Goal: Information Seeking & Learning: Find contact information

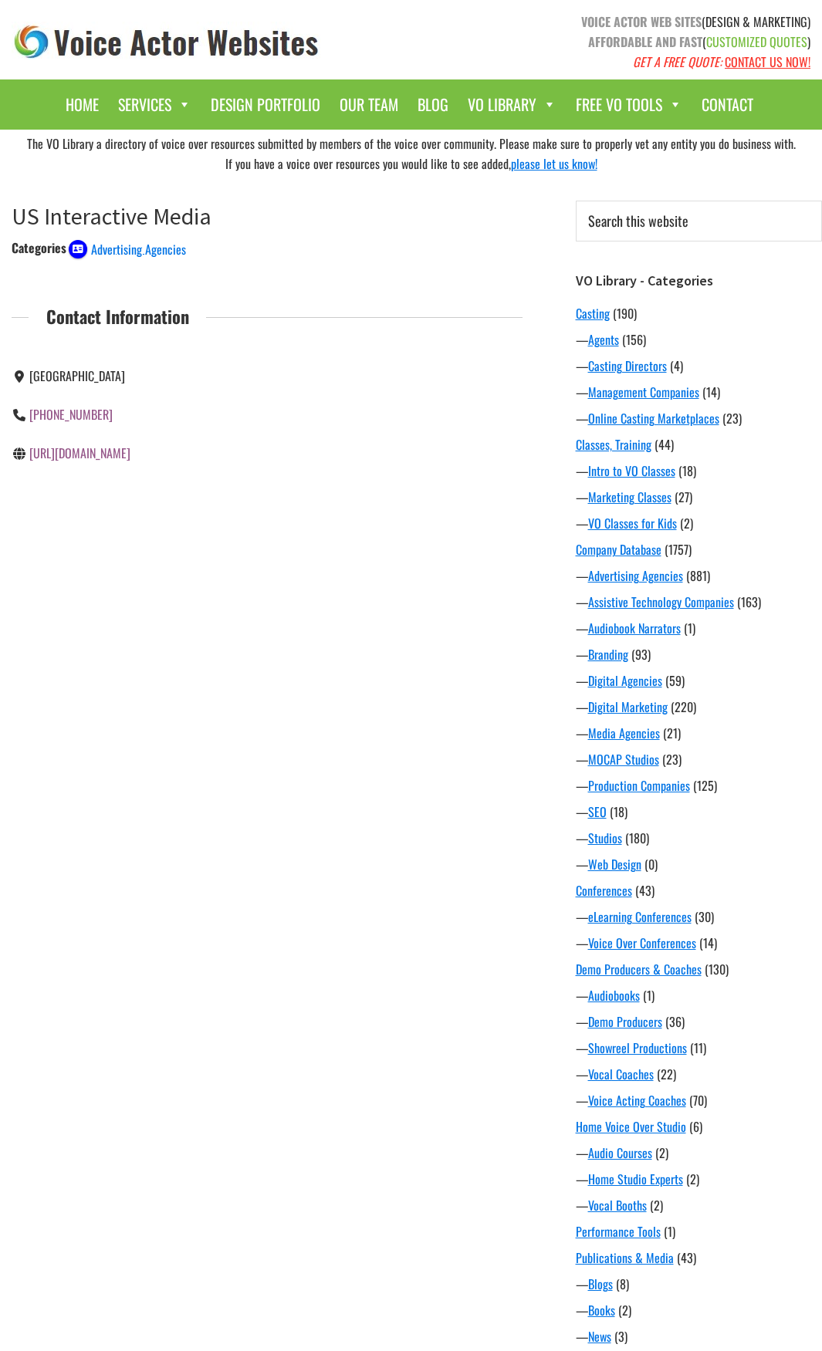
click at [387, 576] on div "The VO Library a directory of voice over resources submitted by members of the …" at bounding box center [411, 871] width 822 height 1483
click at [336, 568] on main "US Interactive Media November 21, 2020 by Voice Actor Websites Categories Adver…" at bounding box center [267, 373] width 534 height 391
click at [306, 775] on div "The VO Library a directory of voice over resources submitted by members of the …" at bounding box center [411, 871] width 822 height 1483
click at [130, 456] on link "http://www.usinteractivemedia.com" at bounding box center [79, 453] width 101 height 19
click at [323, 488] on div "Categories Advertising Agencies Contact Information Irvine, CA 92614 (949) 241-…" at bounding box center [267, 367] width 511 height 259
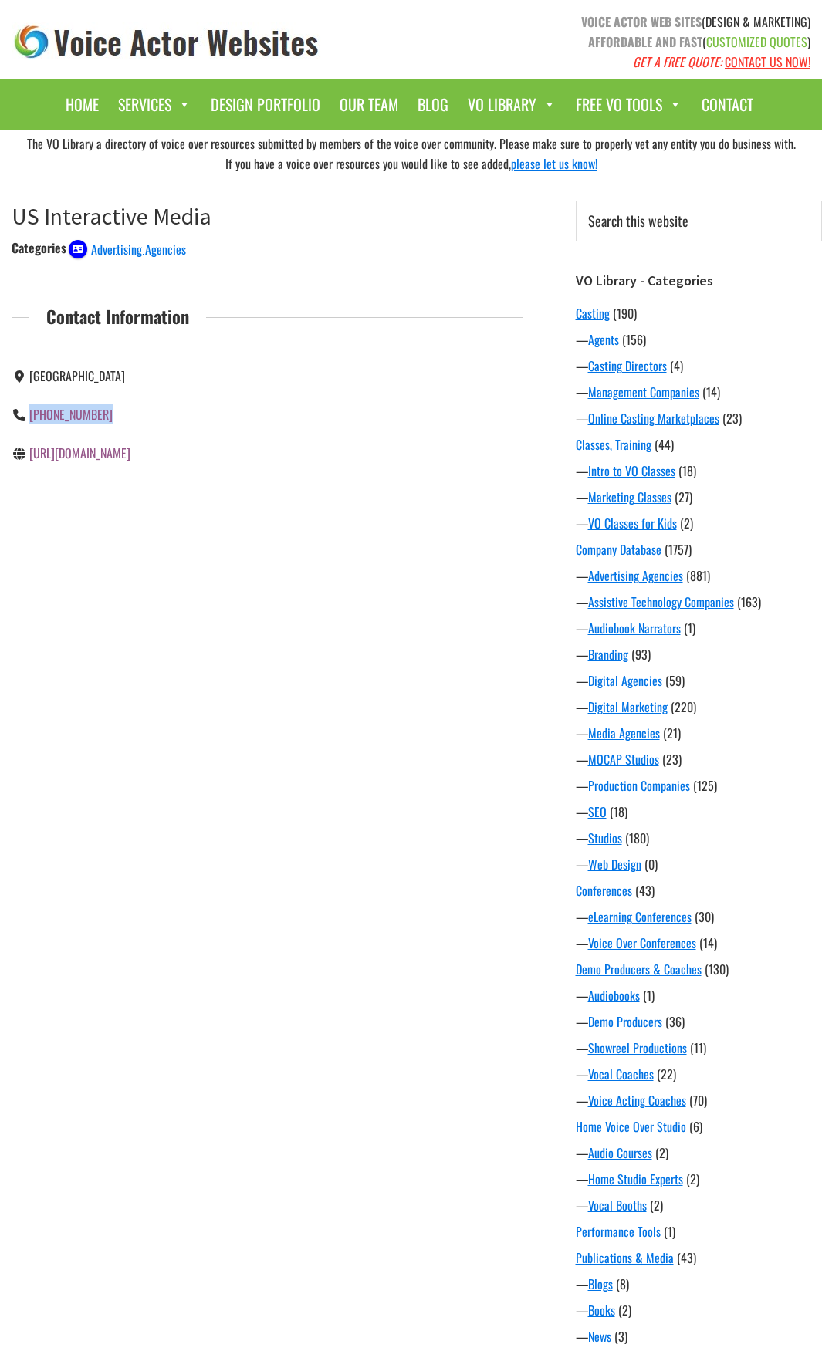
drag, startPoint x: 127, startPoint y: 416, endPoint x: 28, endPoint y: 414, distance: 98.8
click at [28, 414] on div "(949) 241-8260" at bounding box center [134, 414] width 244 height 20
copy div "(949) 241-8260"
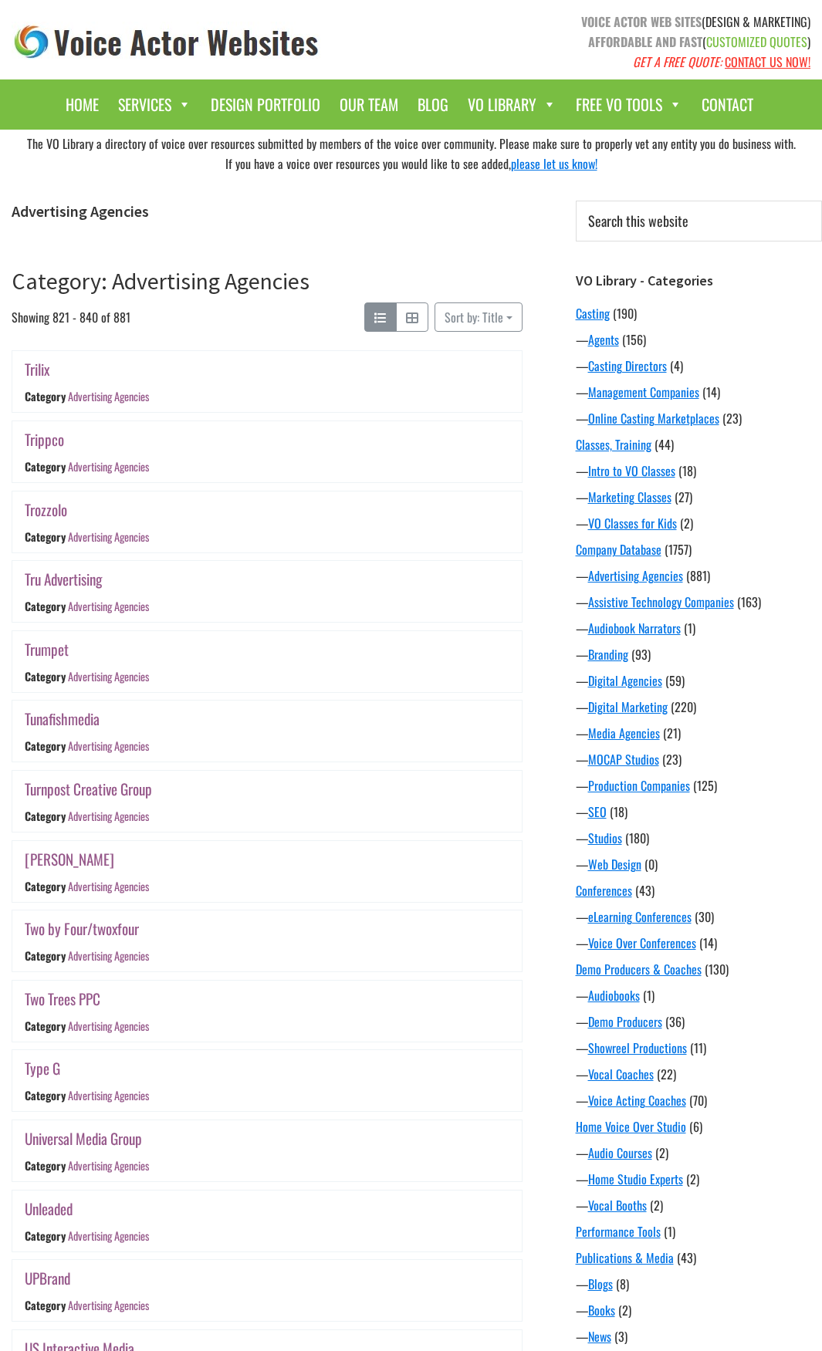
scroll to position [614, 0]
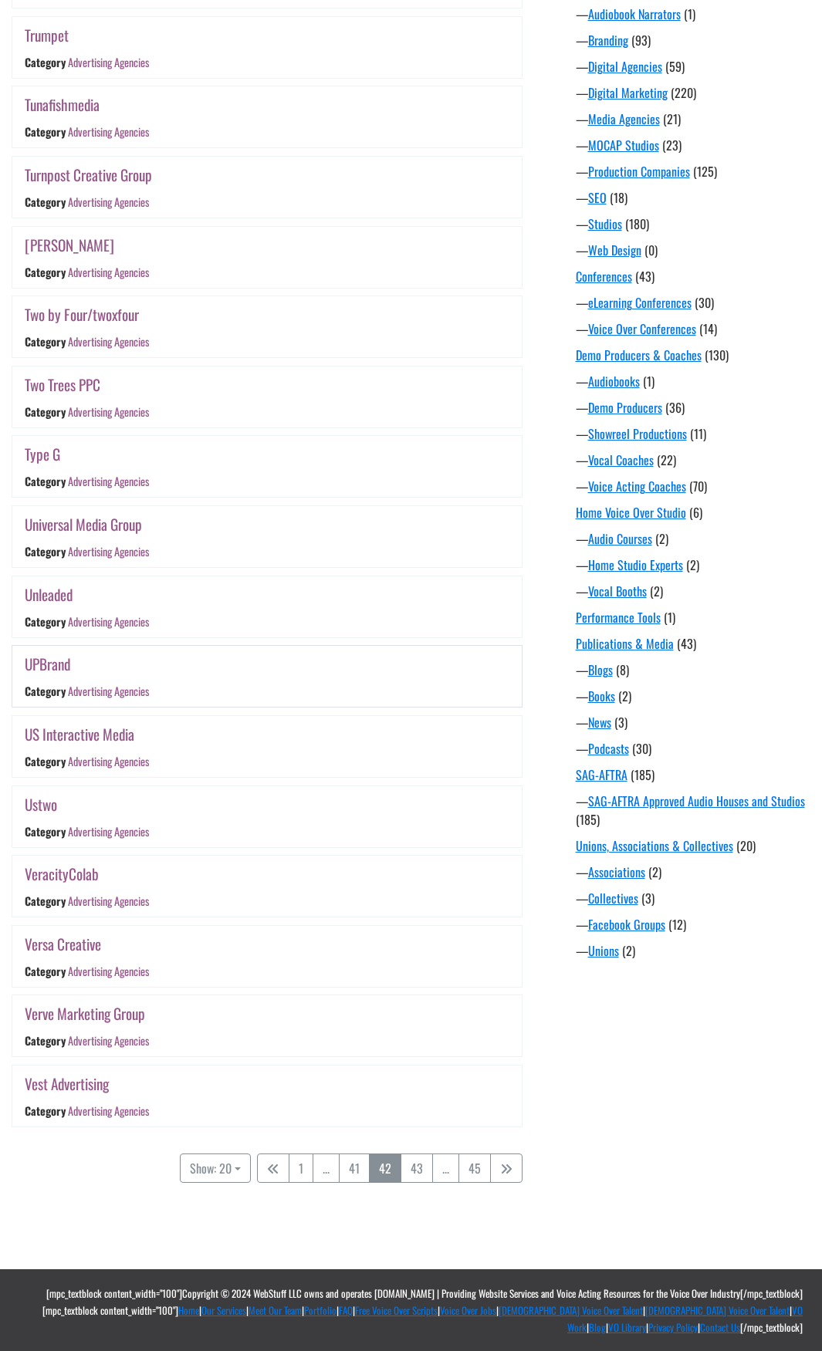
click at [90, 699] on link "Advertising Agencies" at bounding box center [108, 692] width 81 height 16
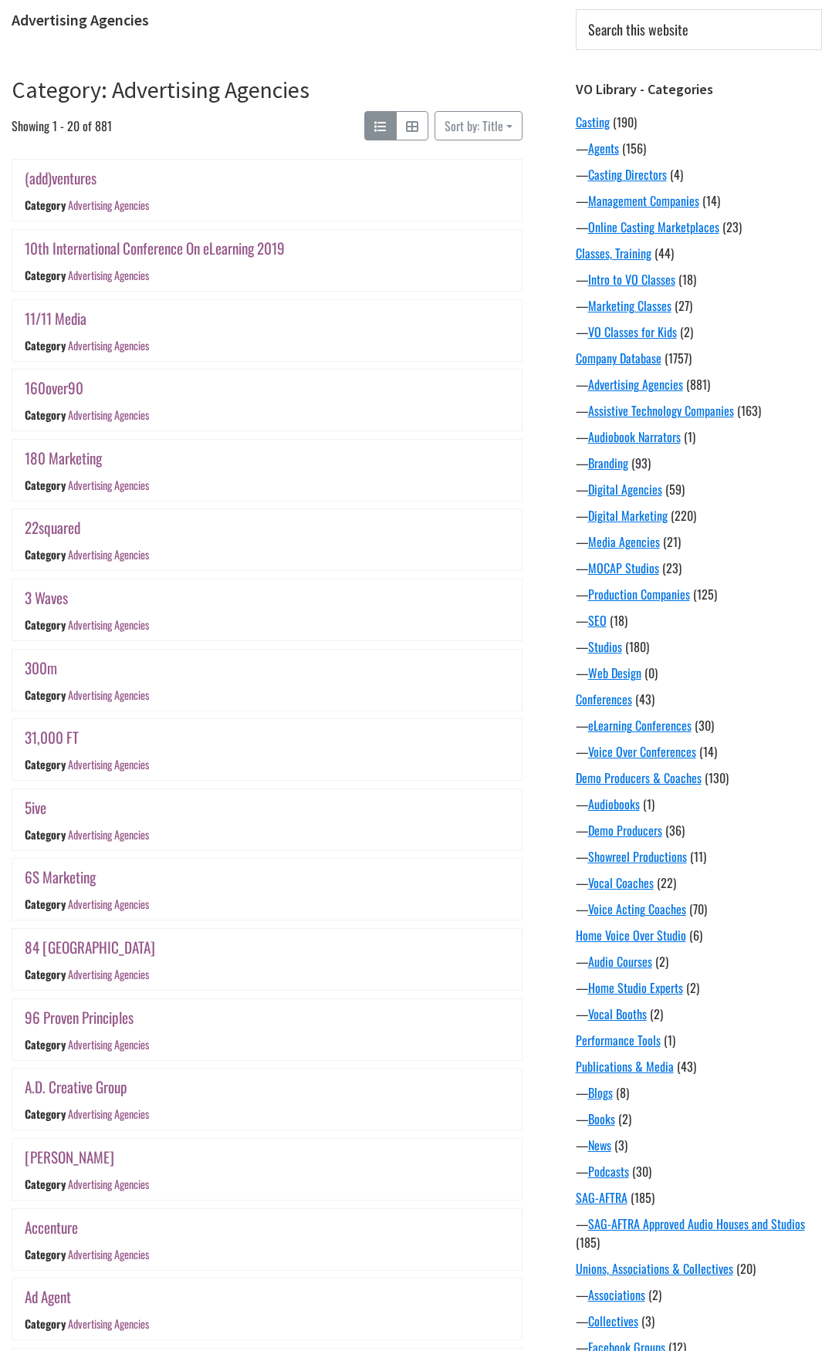
scroll to position [614, 0]
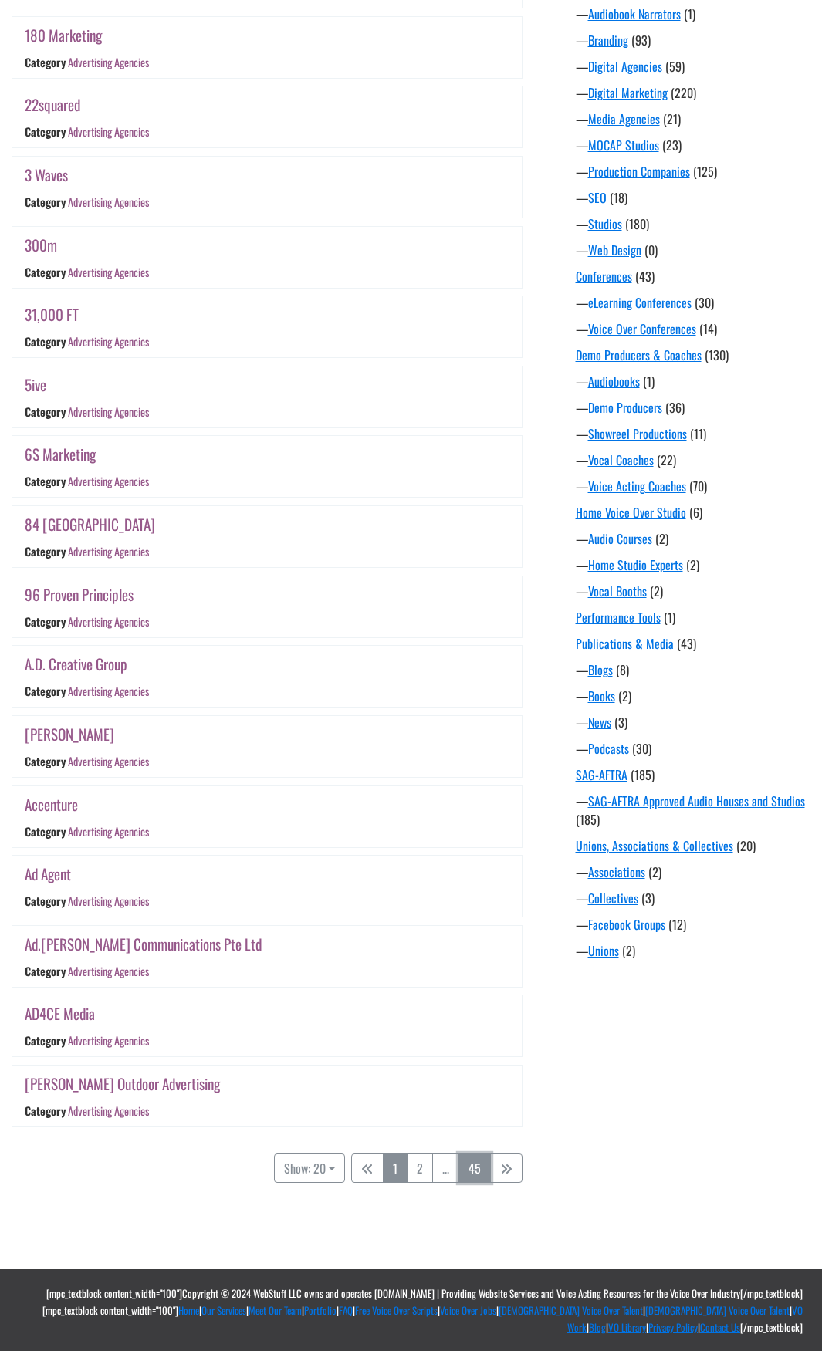
click at [476, 1160] on link "45" at bounding box center [474, 1168] width 32 height 29
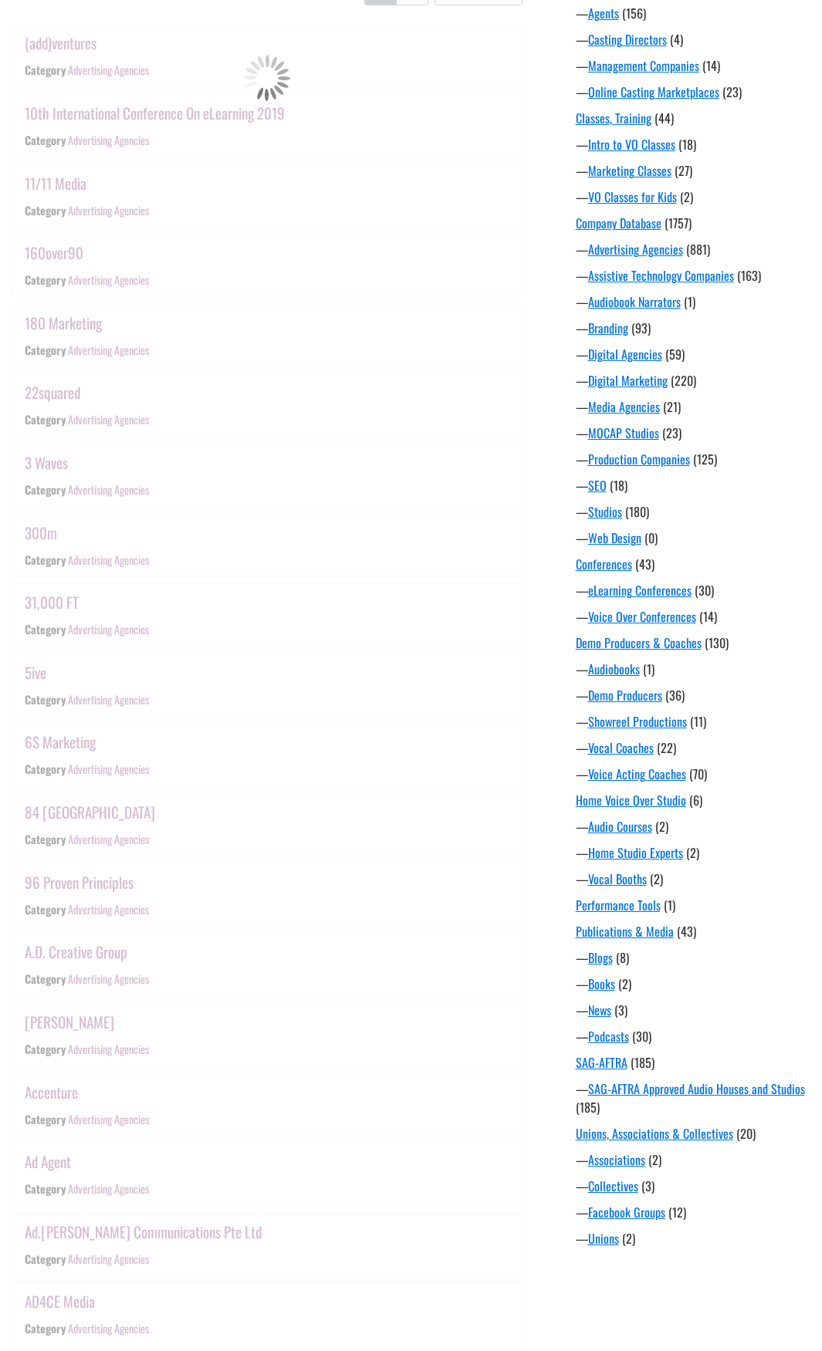
scroll to position [303, 0]
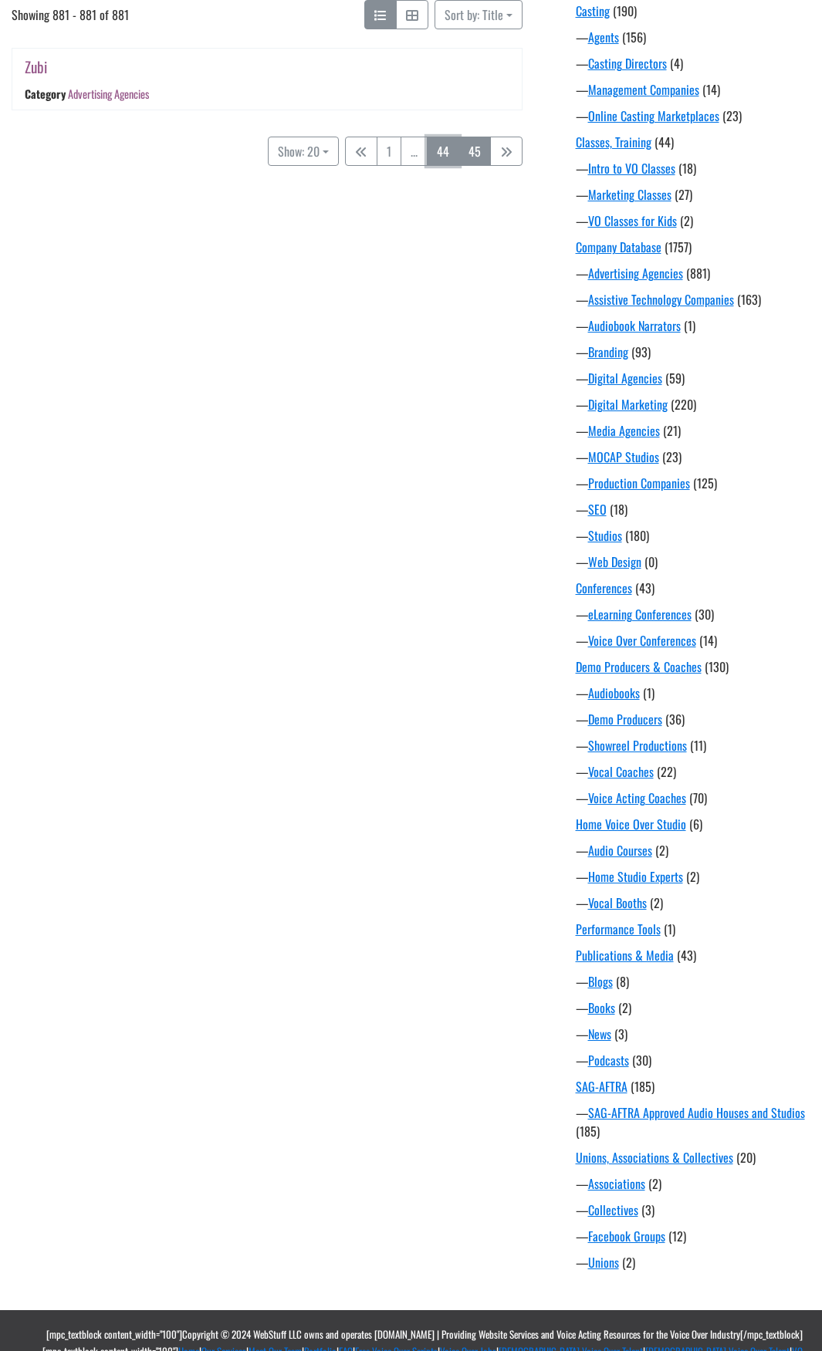
click at [441, 158] on link "44" at bounding box center [443, 151] width 32 height 29
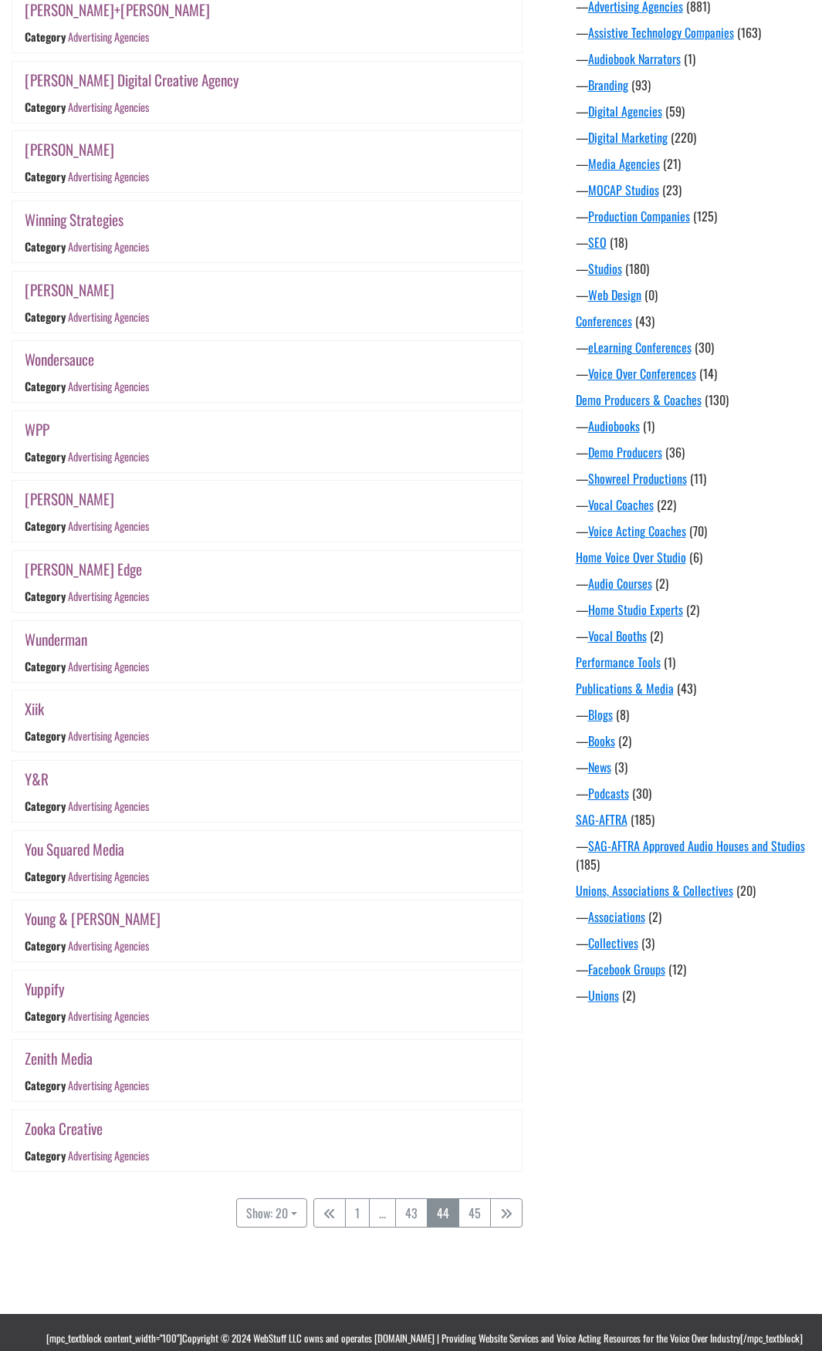
scroll to position [614, 0]
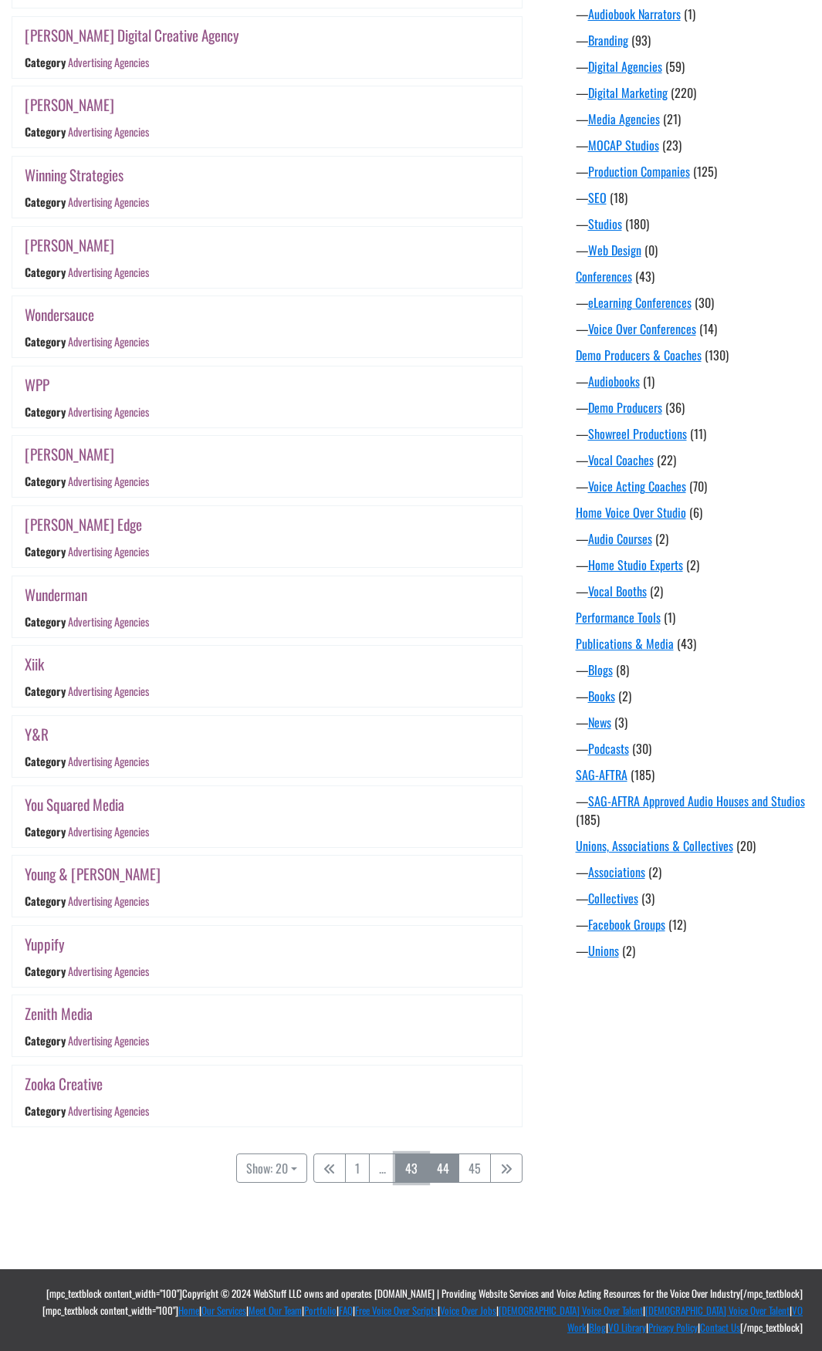
click at [415, 1168] on link "43" at bounding box center [411, 1168] width 32 height 29
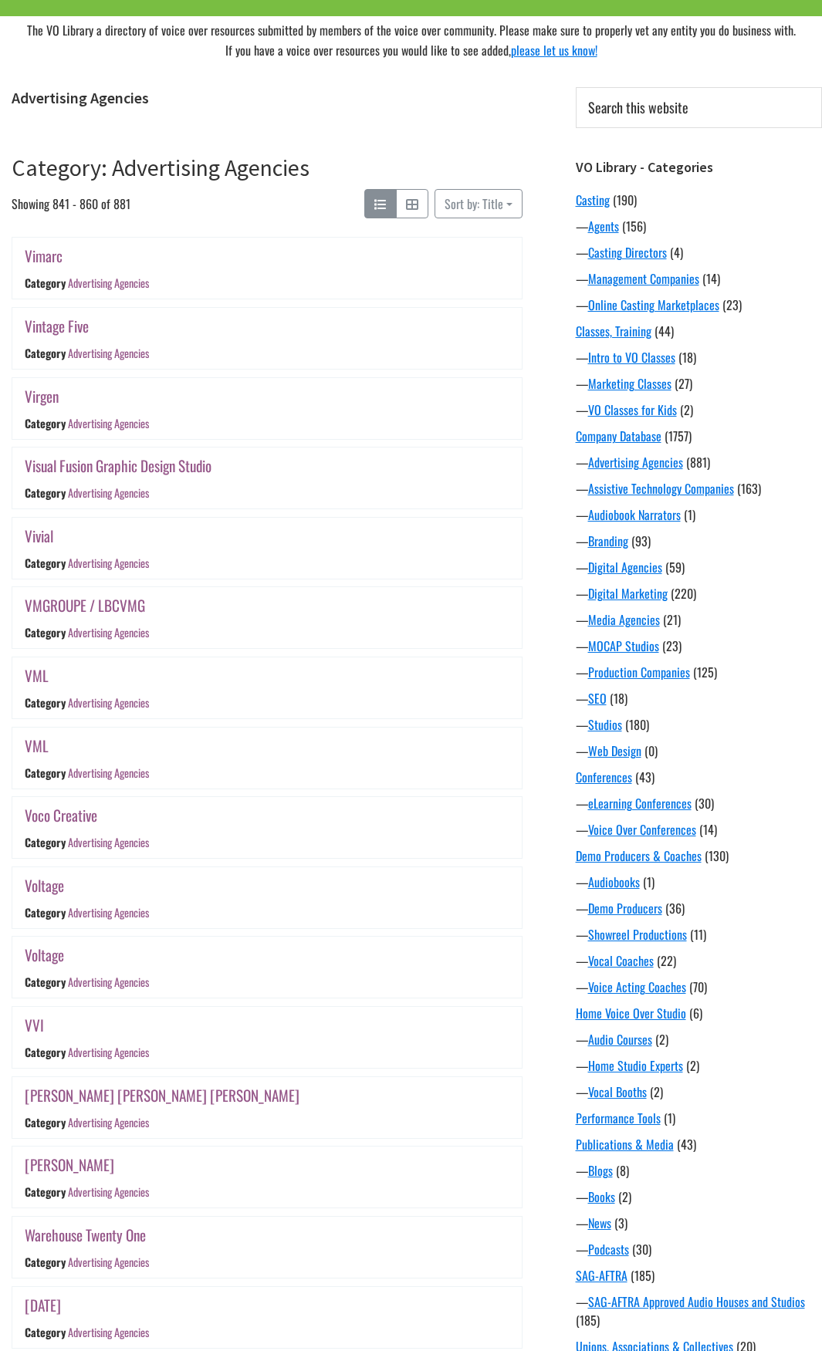
scroll to position [614, 0]
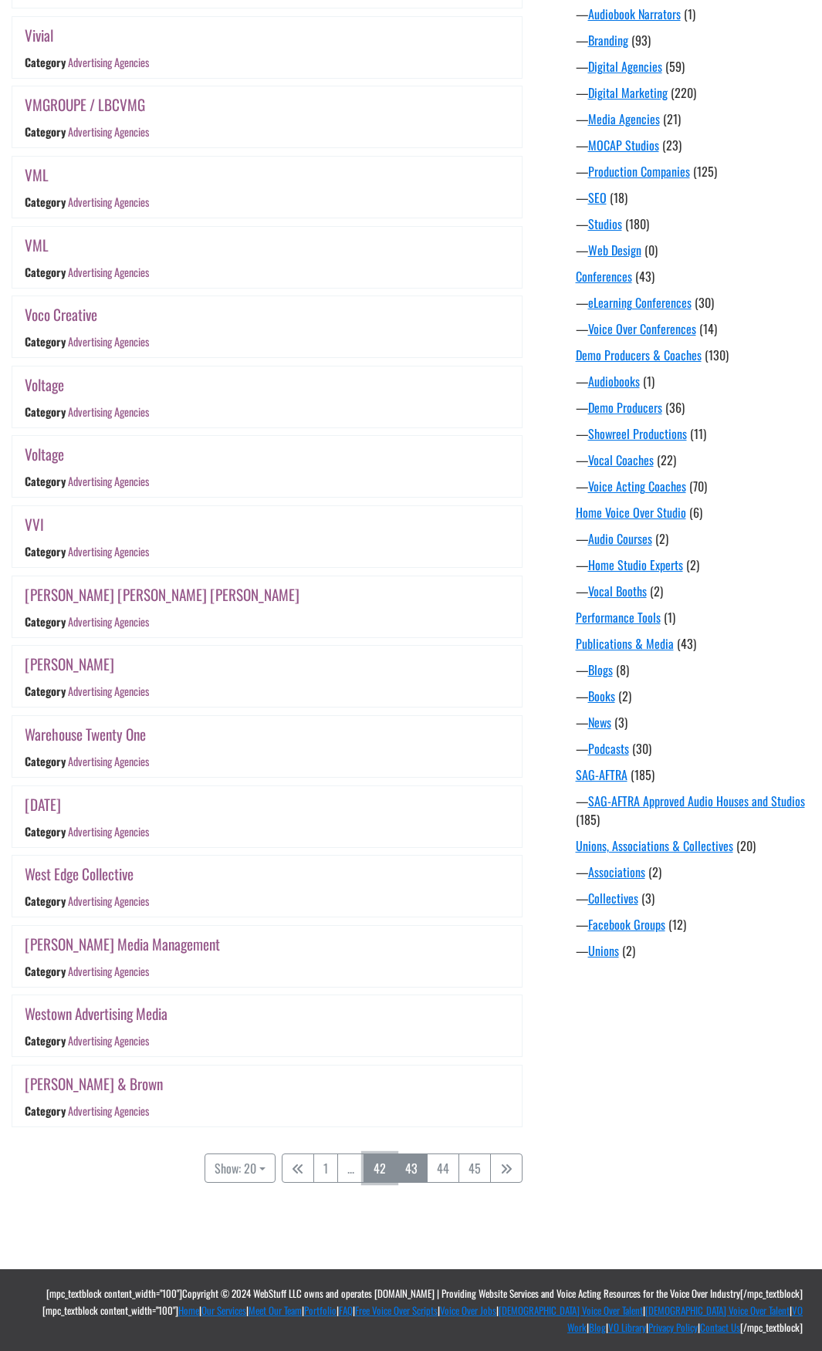
click at [392, 1169] on link "42" at bounding box center [379, 1168] width 32 height 29
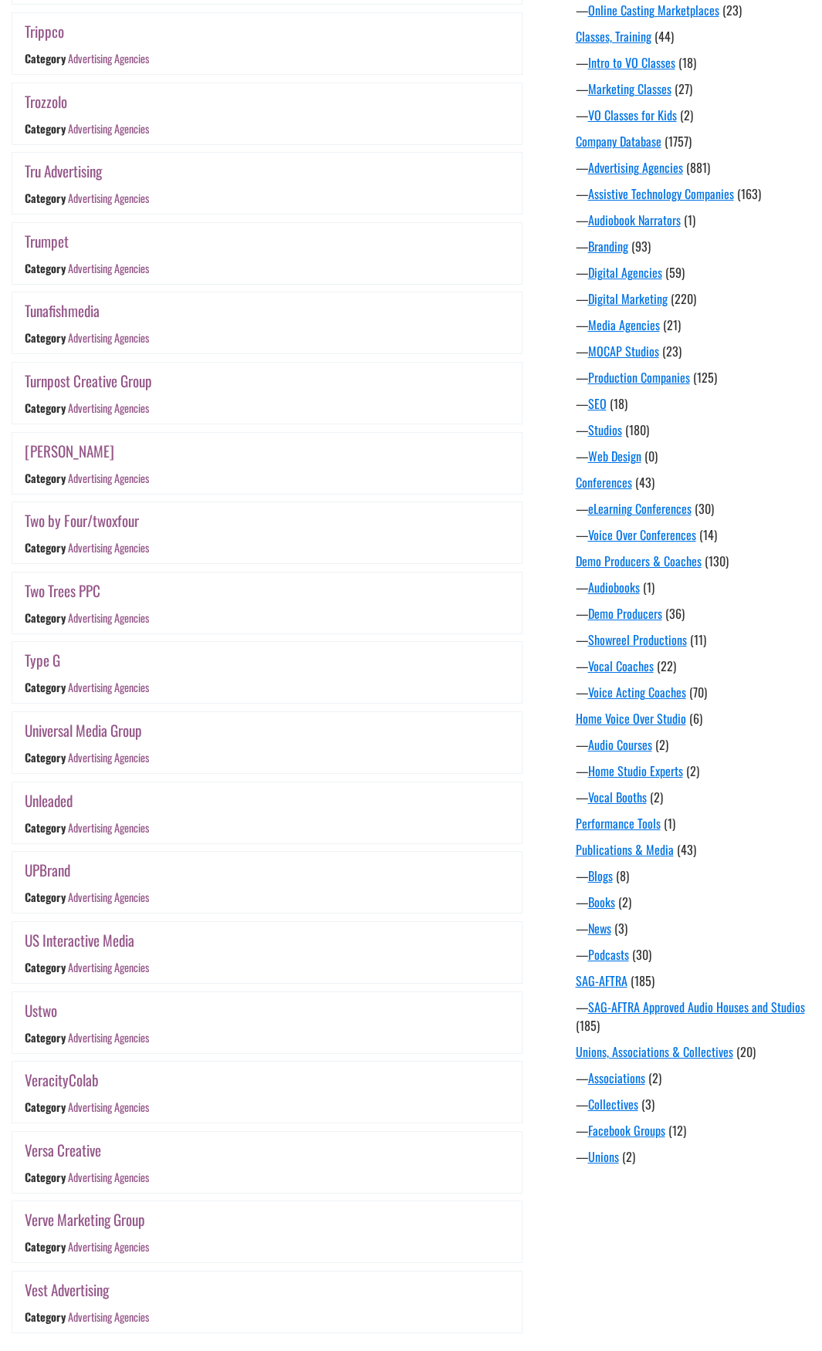
scroll to position [303, 0]
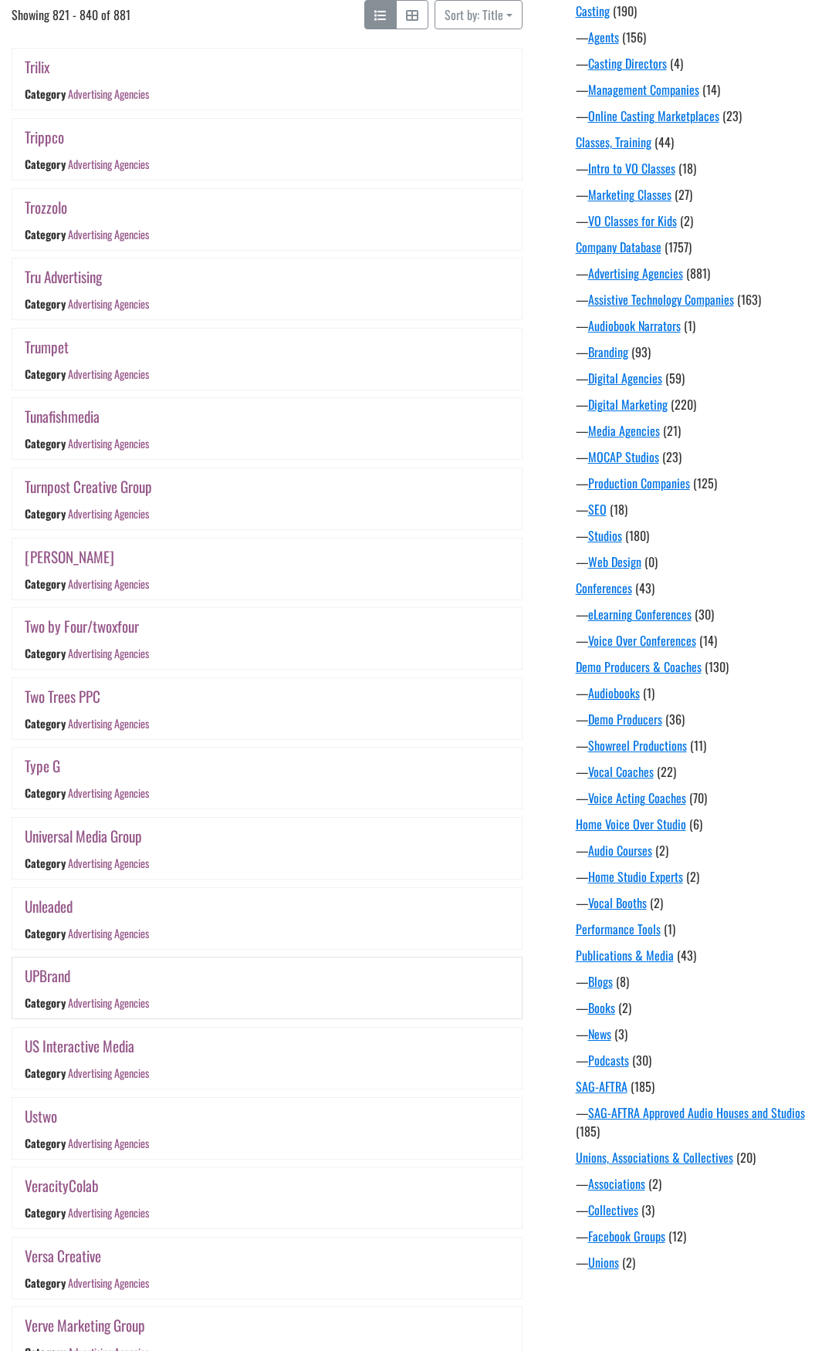
click at [59, 977] on link "UPBrand" at bounding box center [48, 976] width 46 height 22
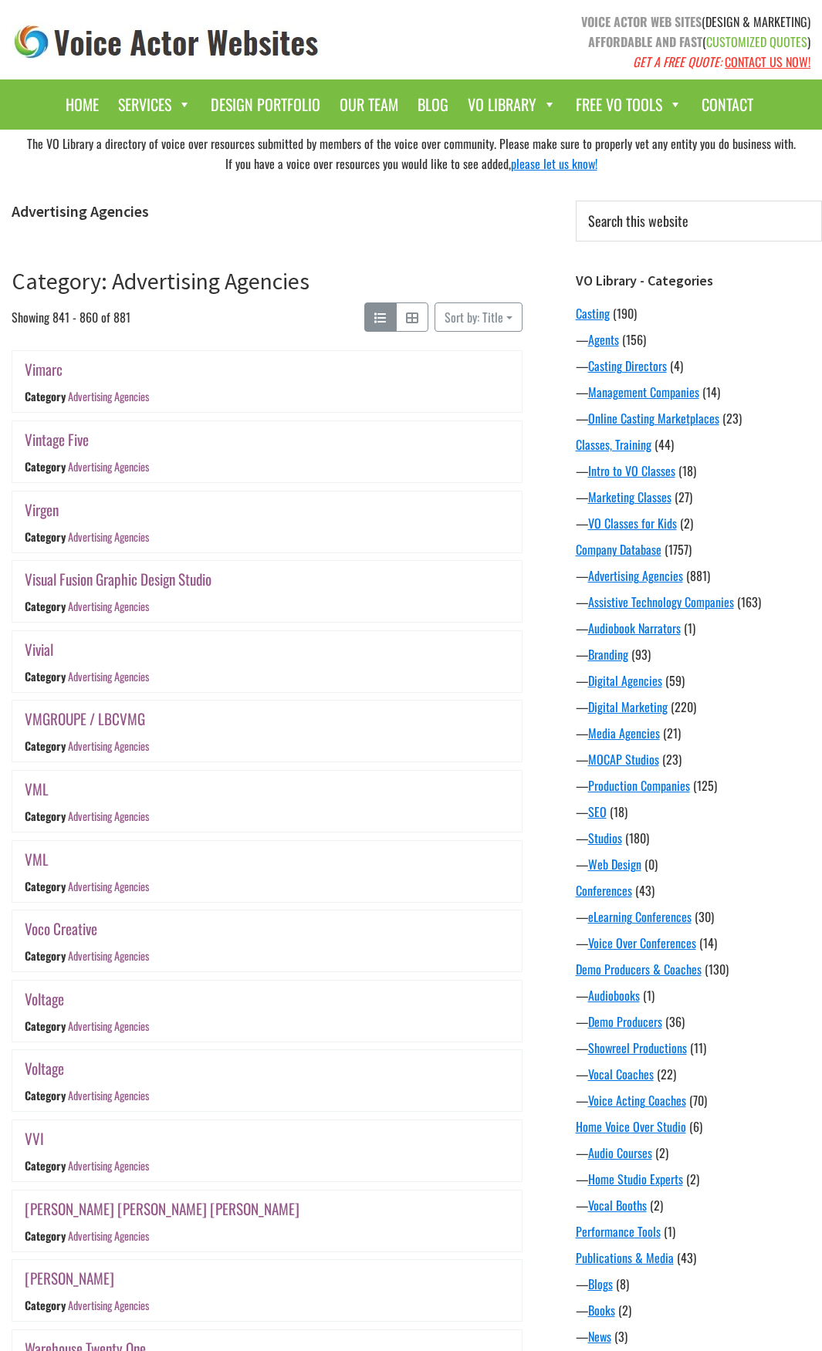
scroll to position [614, 0]
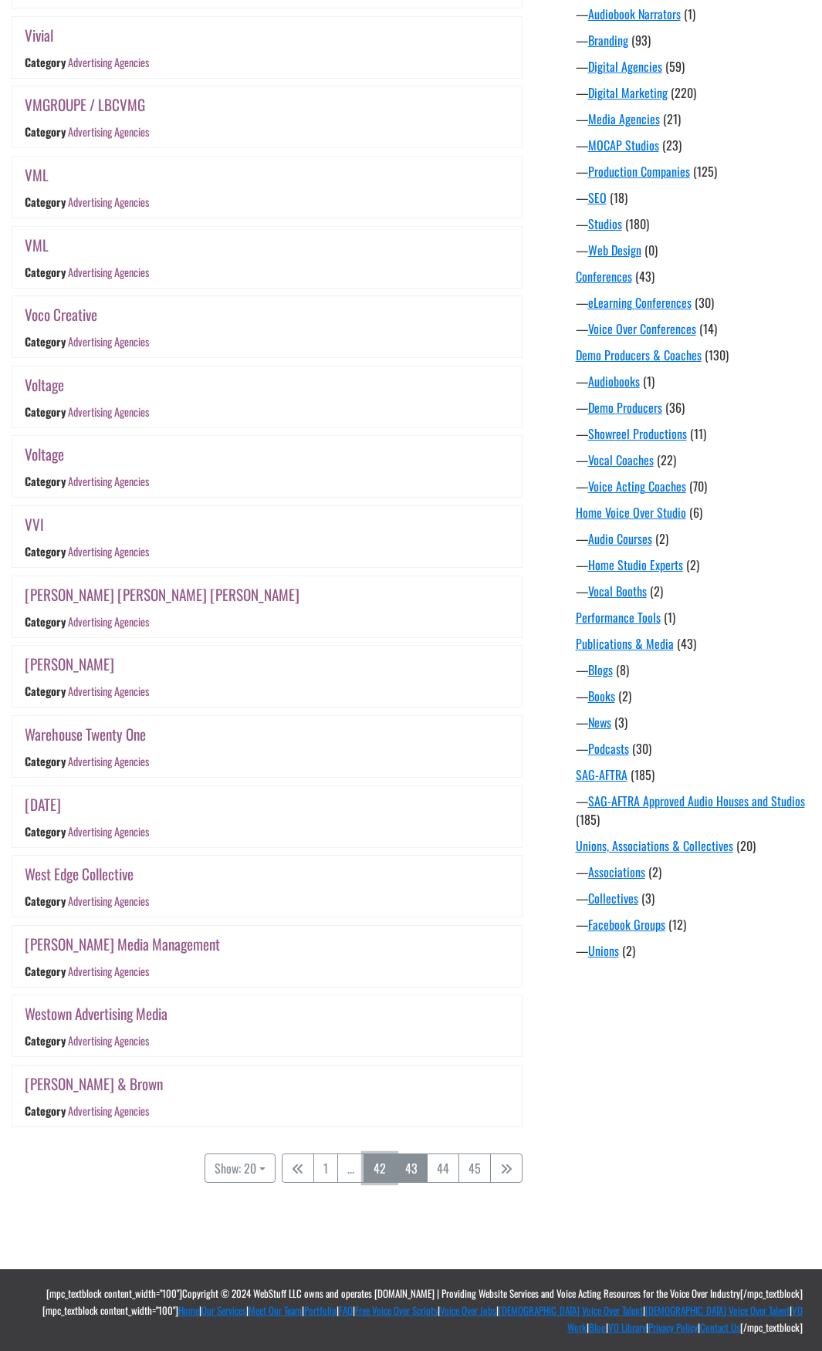
click at [380, 1165] on link "42" at bounding box center [379, 1168] width 32 height 29
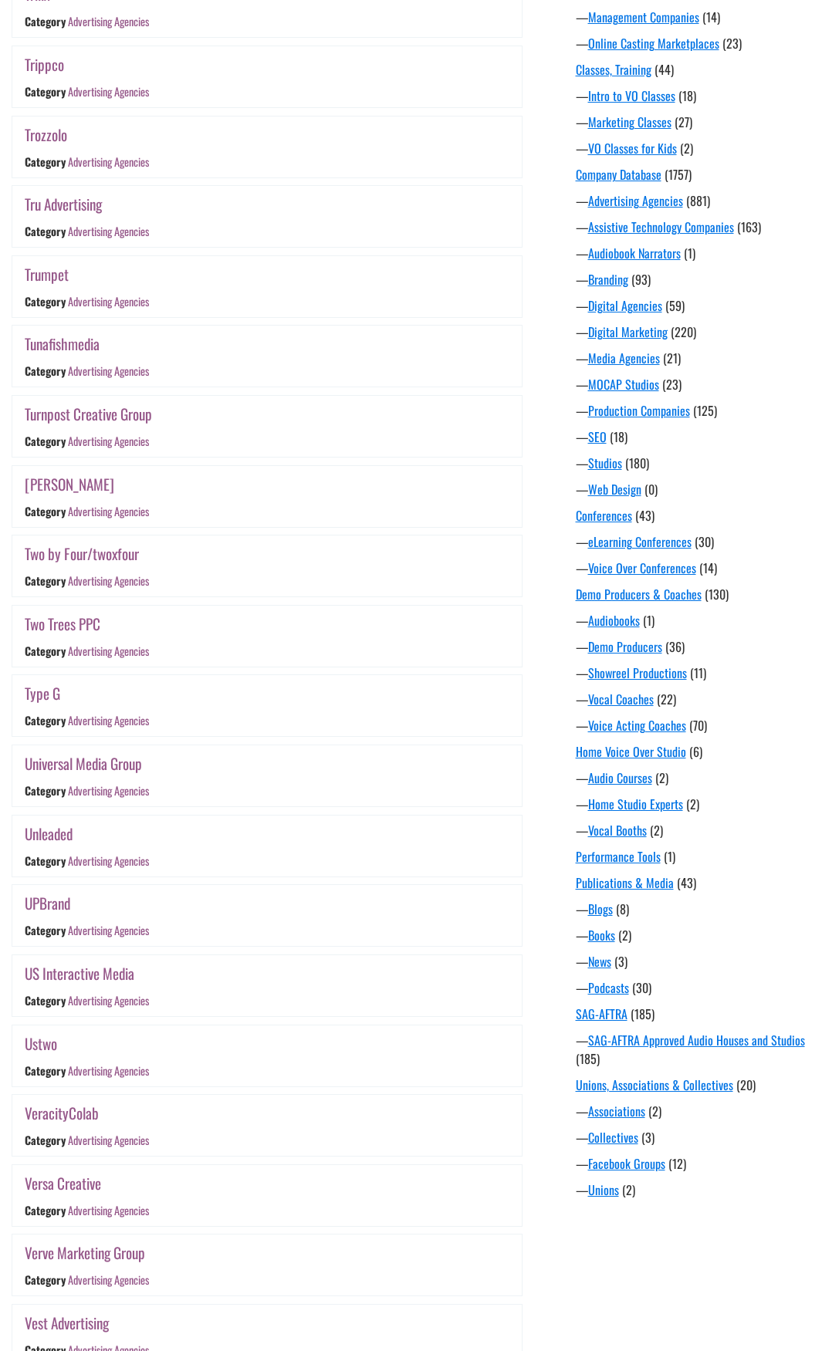
scroll to position [374, 0]
click at [48, 835] on link "Unleaded" at bounding box center [49, 835] width 48 height 22
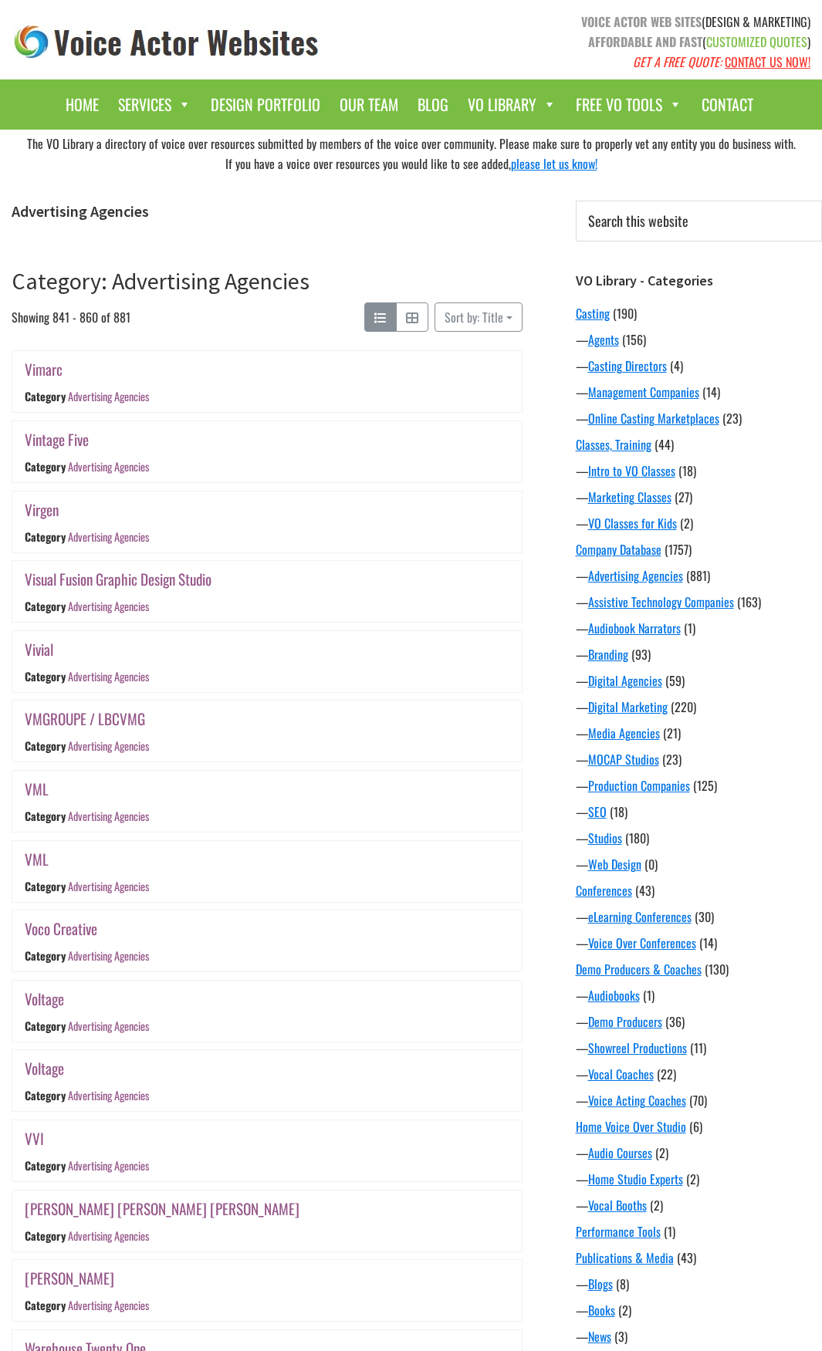
scroll to position [607, 0]
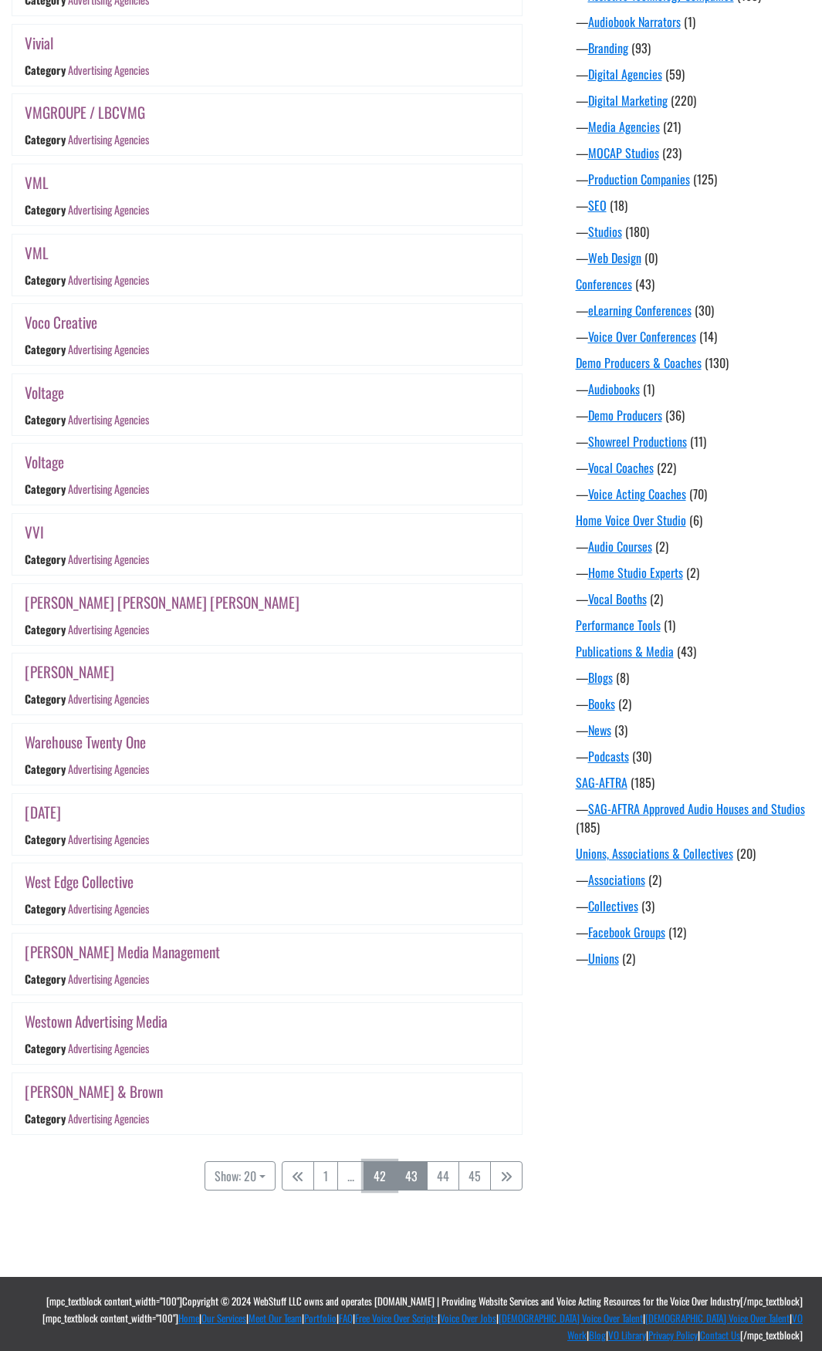
click at [380, 1172] on link "42" at bounding box center [379, 1175] width 32 height 29
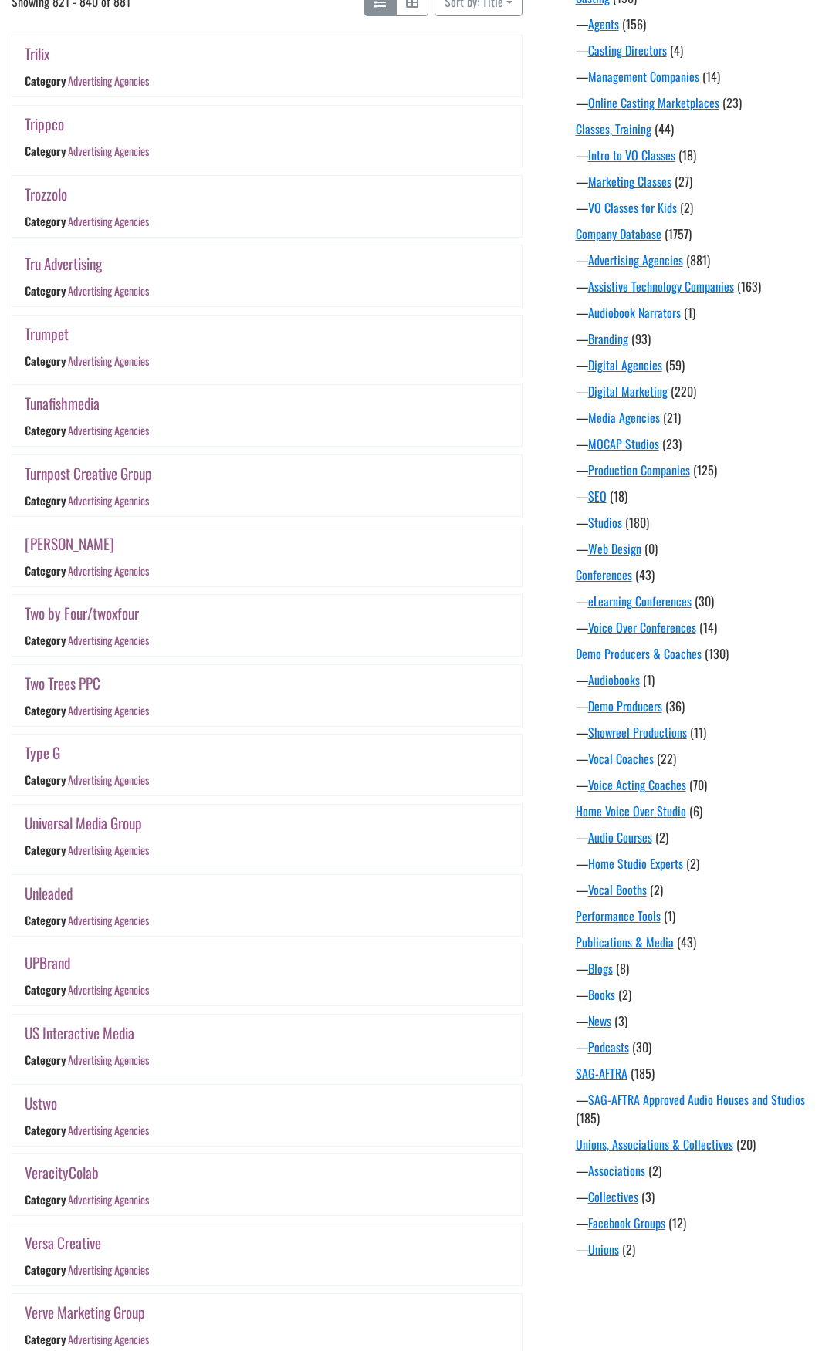
scroll to position [303, 0]
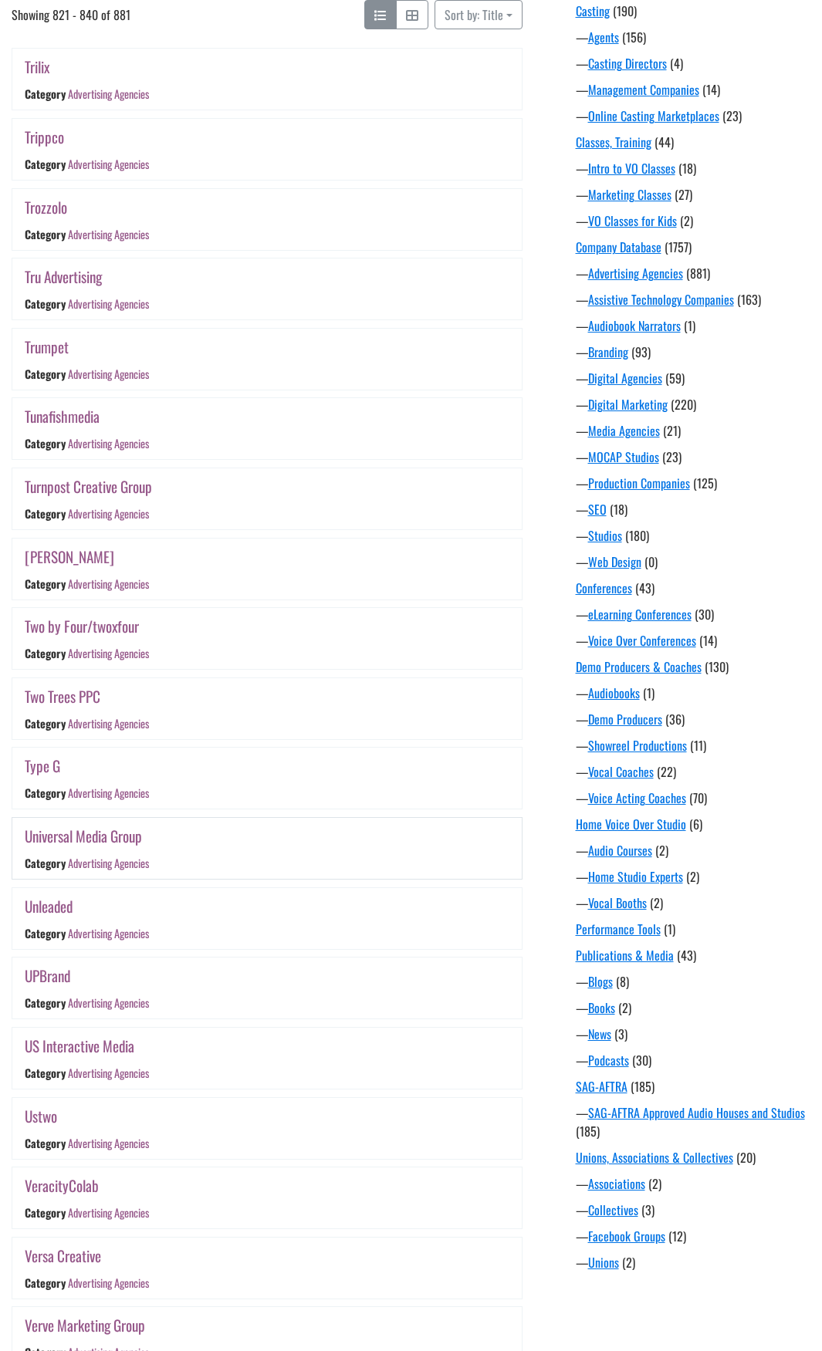
click at [97, 833] on link "Universal Media Group" at bounding box center [83, 836] width 117 height 22
click at [53, 764] on link "Type G" at bounding box center [43, 766] width 36 height 22
click at [66, 691] on link "Two Trees PPC" at bounding box center [63, 696] width 76 height 22
click at [109, 627] on link "Two by Four/twoxfour" at bounding box center [82, 626] width 114 height 22
click at [77, 562] on link "[PERSON_NAME]" at bounding box center [70, 557] width 90 height 22
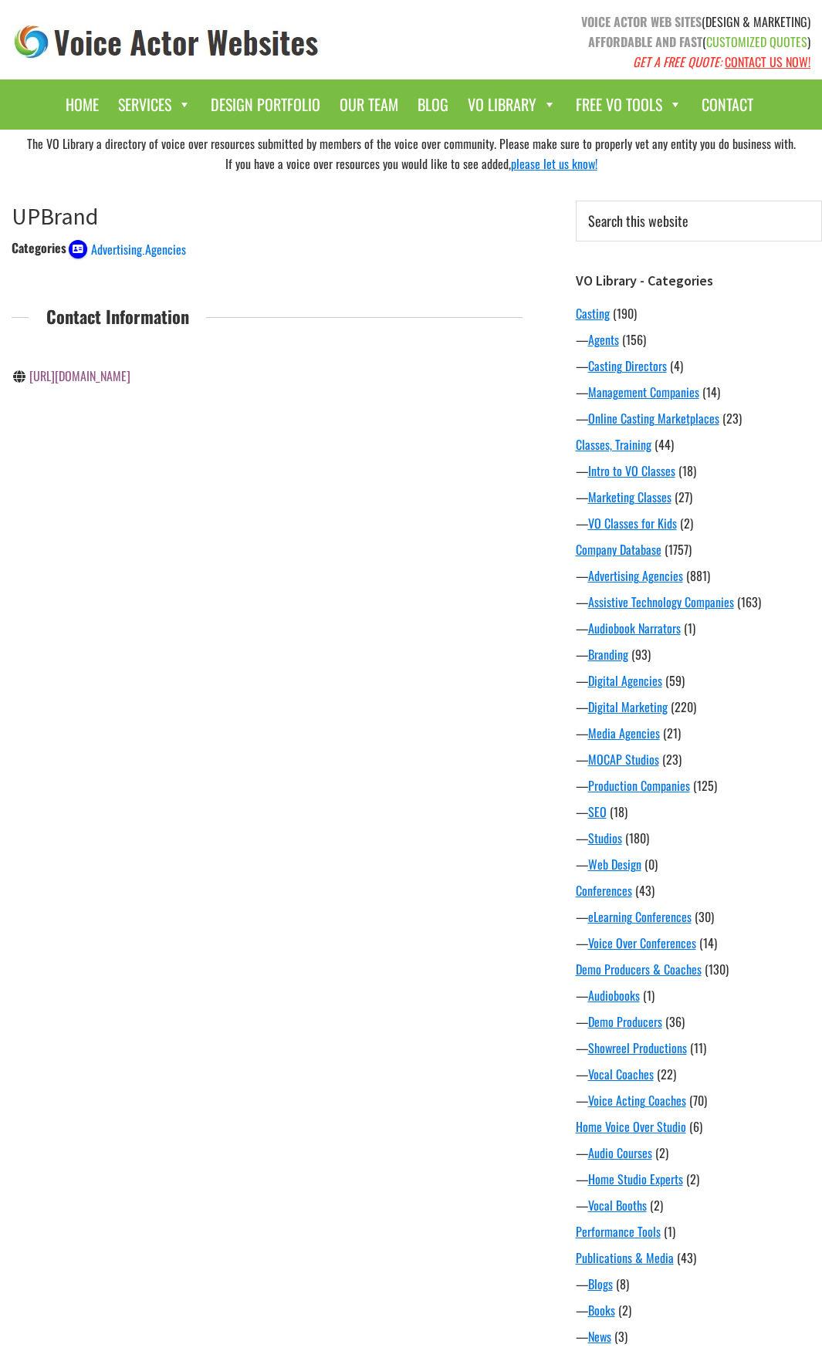
click at [101, 374] on link "http://upbrand.com/" at bounding box center [79, 376] width 101 height 19
click at [128, 412] on link "[URL][DOMAIN_NAME]" at bounding box center [79, 414] width 101 height 19
click at [96, 381] on link "[URL][DOMAIN_NAME]" at bounding box center [79, 376] width 101 height 19
click at [69, 381] on link "http://typeg.com/" at bounding box center [79, 376] width 101 height 19
drag, startPoint x: 12, startPoint y: 221, endPoint x: 76, endPoint y: 218, distance: 64.1
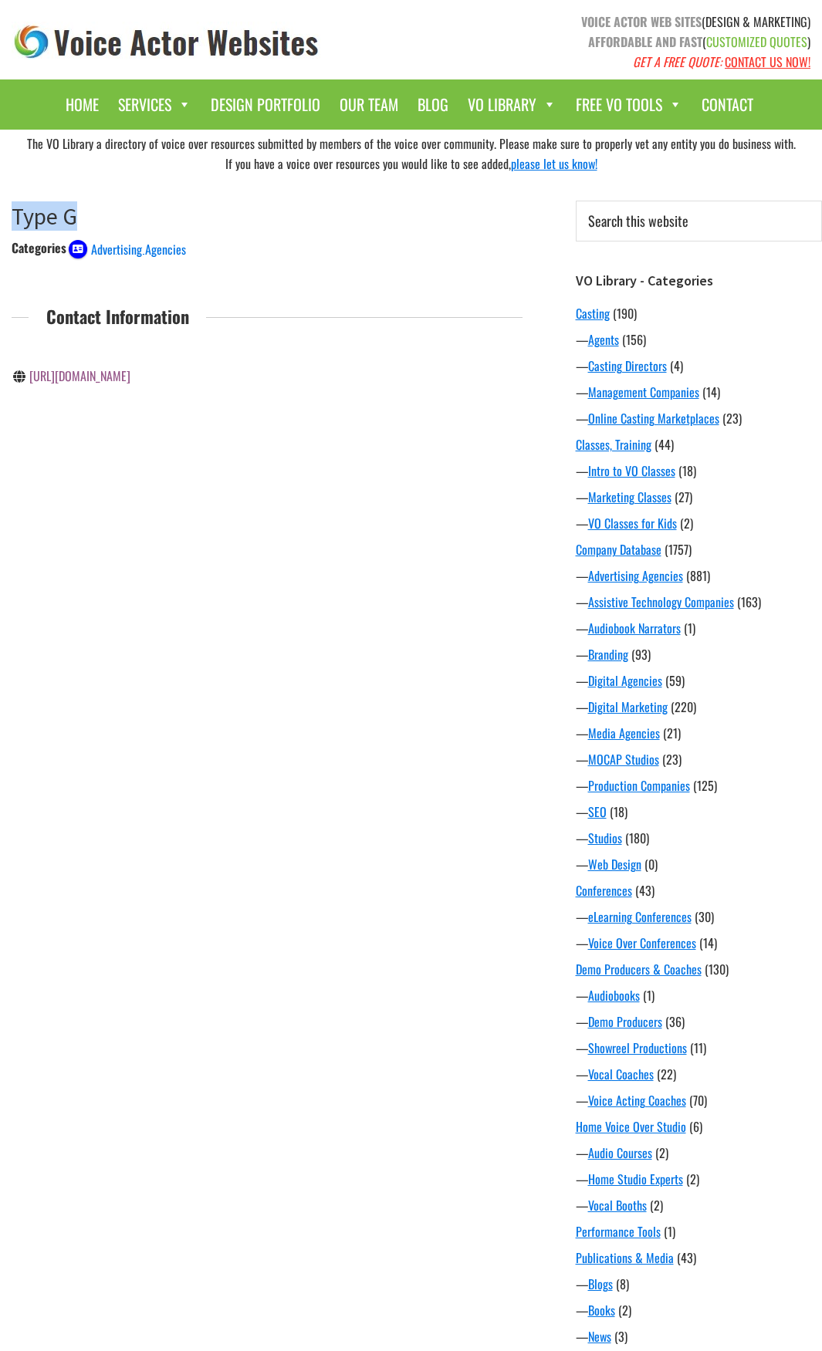
click at [76, 218] on h1 "Type G" at bounding box center [267, 216] width 511 height 28
copy h1 "Type G"
click at [208, 248] on div "Categories Advertising Agencies" at bounding box center [267, 249] width 511 height 22
click at [111, 415] on link "https://twotreesppc.com/" at bounding box center [79, 414] width 101 height 19
click at [113, 377] on link "[URL][DOMAIN_NAME]" at bounding box center [79, 376] width 101 height 19
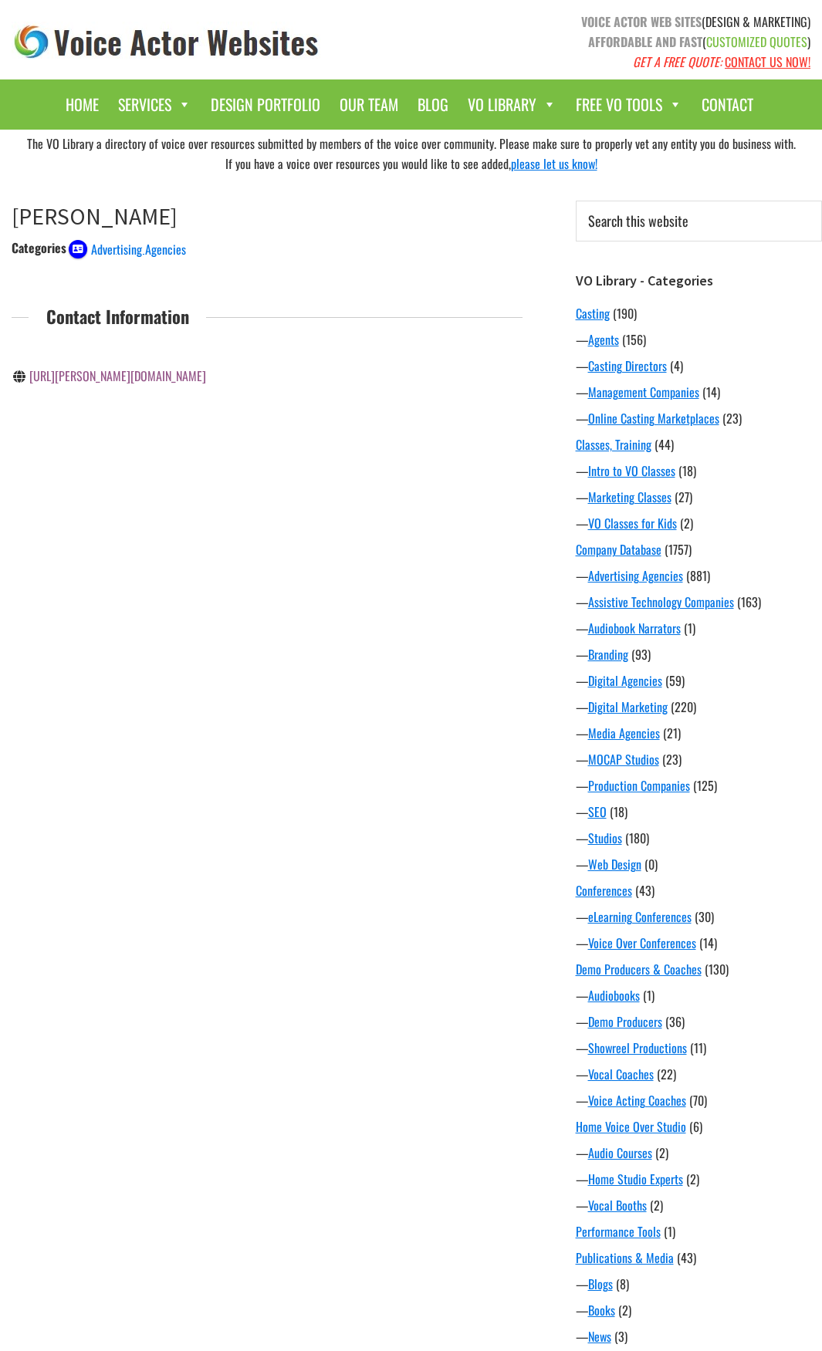
click at [101, 378] on link "http://turtledove.com/" at bounding box center [117, 376] width 177 height 19
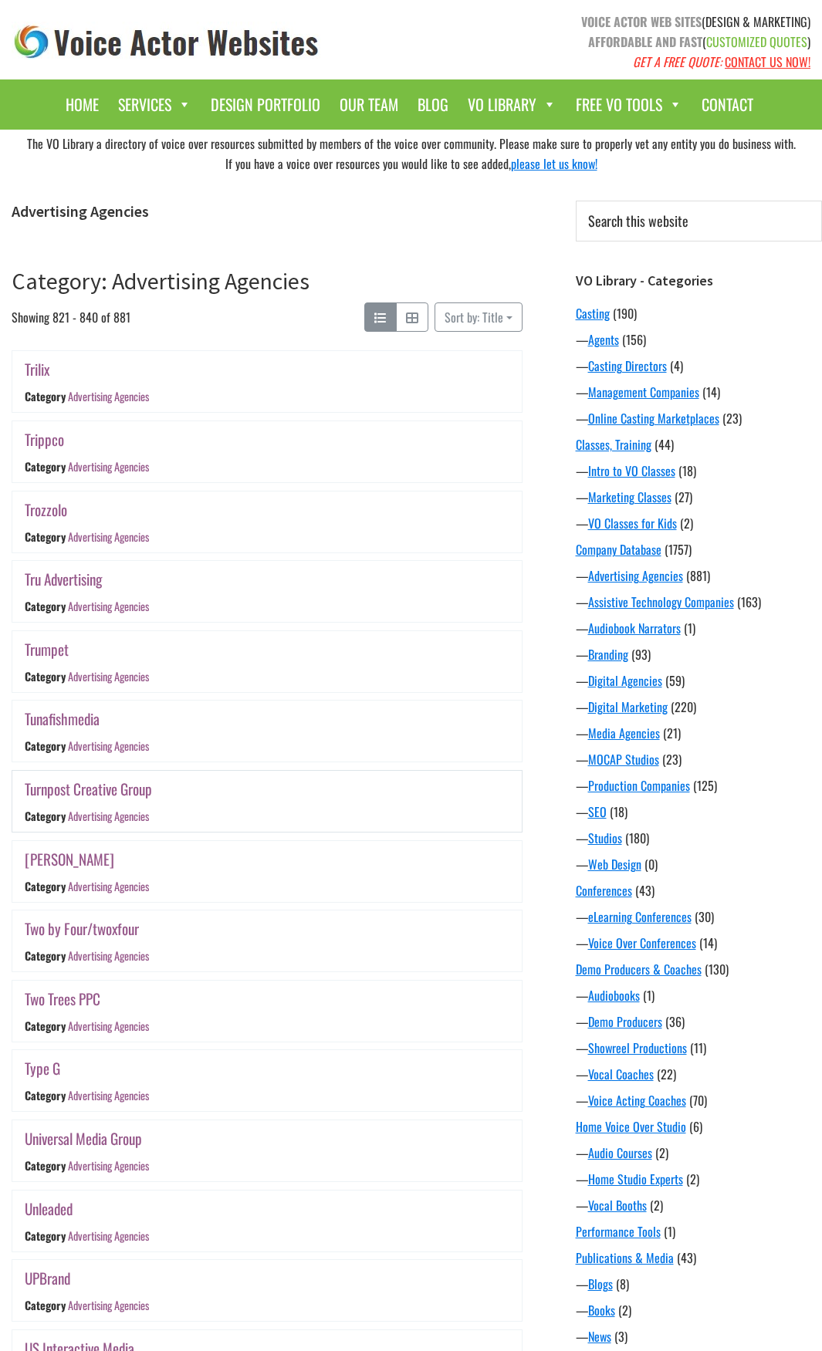
click at [88, 789] on link "Turnpost Creative Group" at bounding box center [88, 789] width 127 height 22
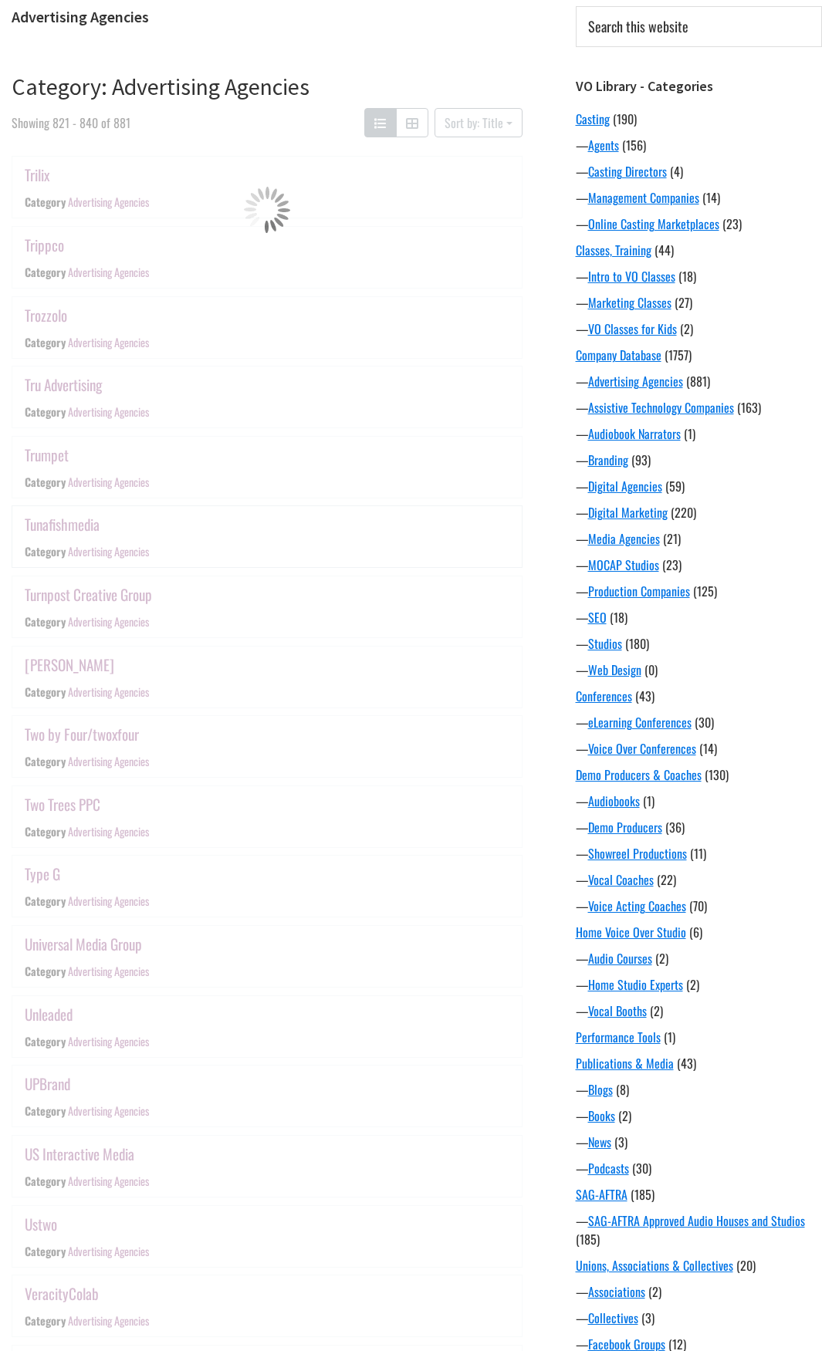
scroll to position [303, 0]
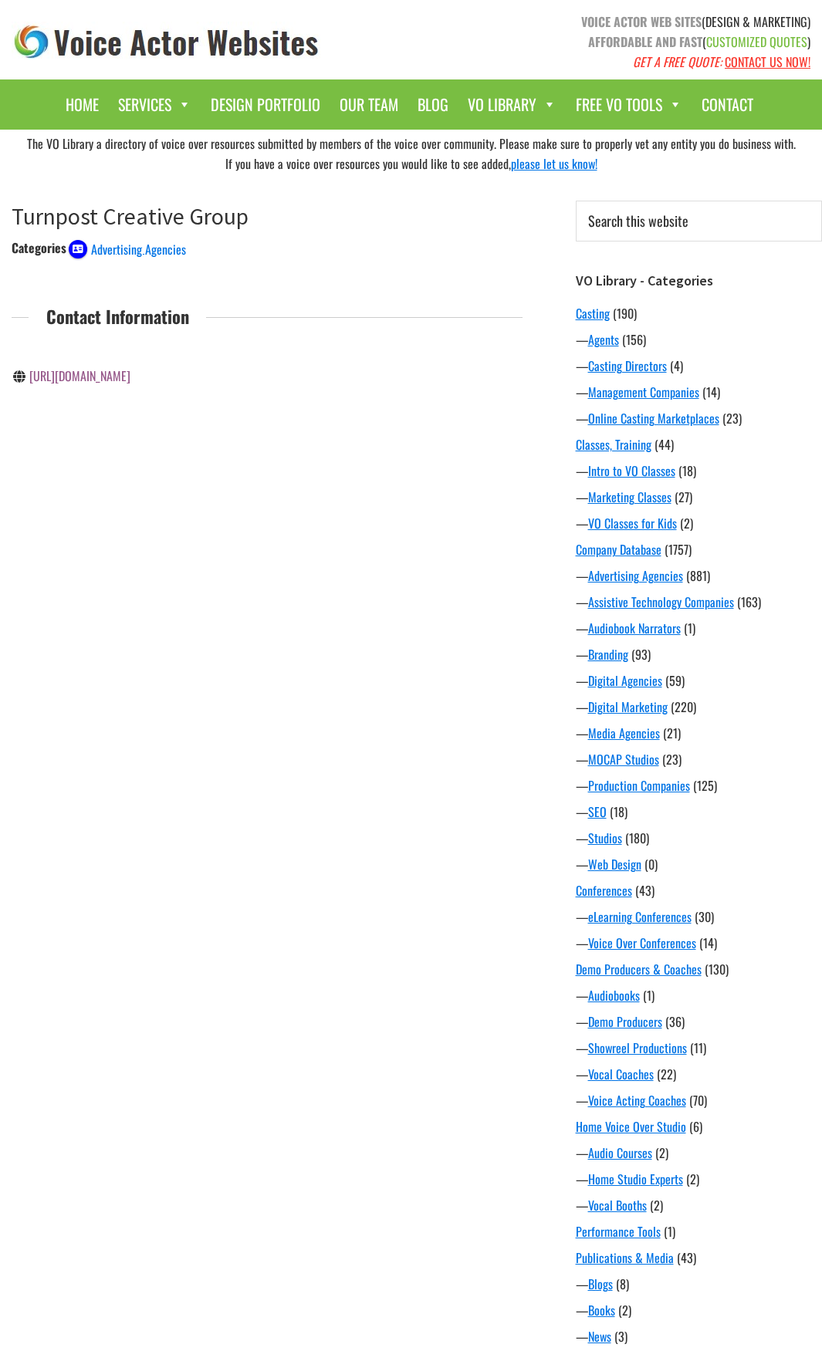
click at [117, 374] on link "http://www.turnpost.com/" at bounding box center [79, 376] width 101 height 19
click at [167, 715] on div "The VO Library a directory of voice over resources submitted by members of the …" at bounding box center [411, 871] width 822 height 1483
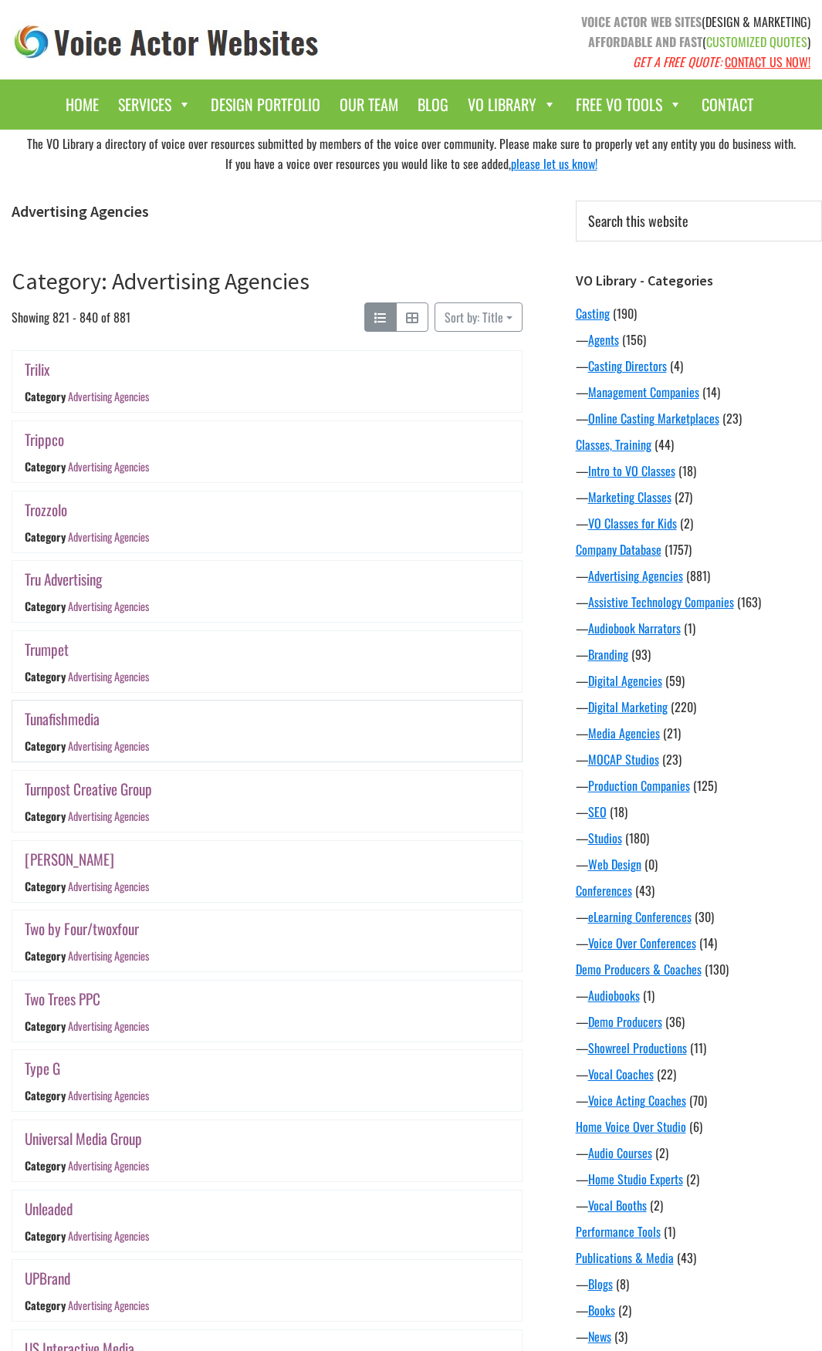
click at [84, 718] on link "Tunafishmedia" at bounding box center [62, 719] width 75 height 22
click at [51, 654] on link "Trumpet" at bounding box center [47, 649] width 44 height 22
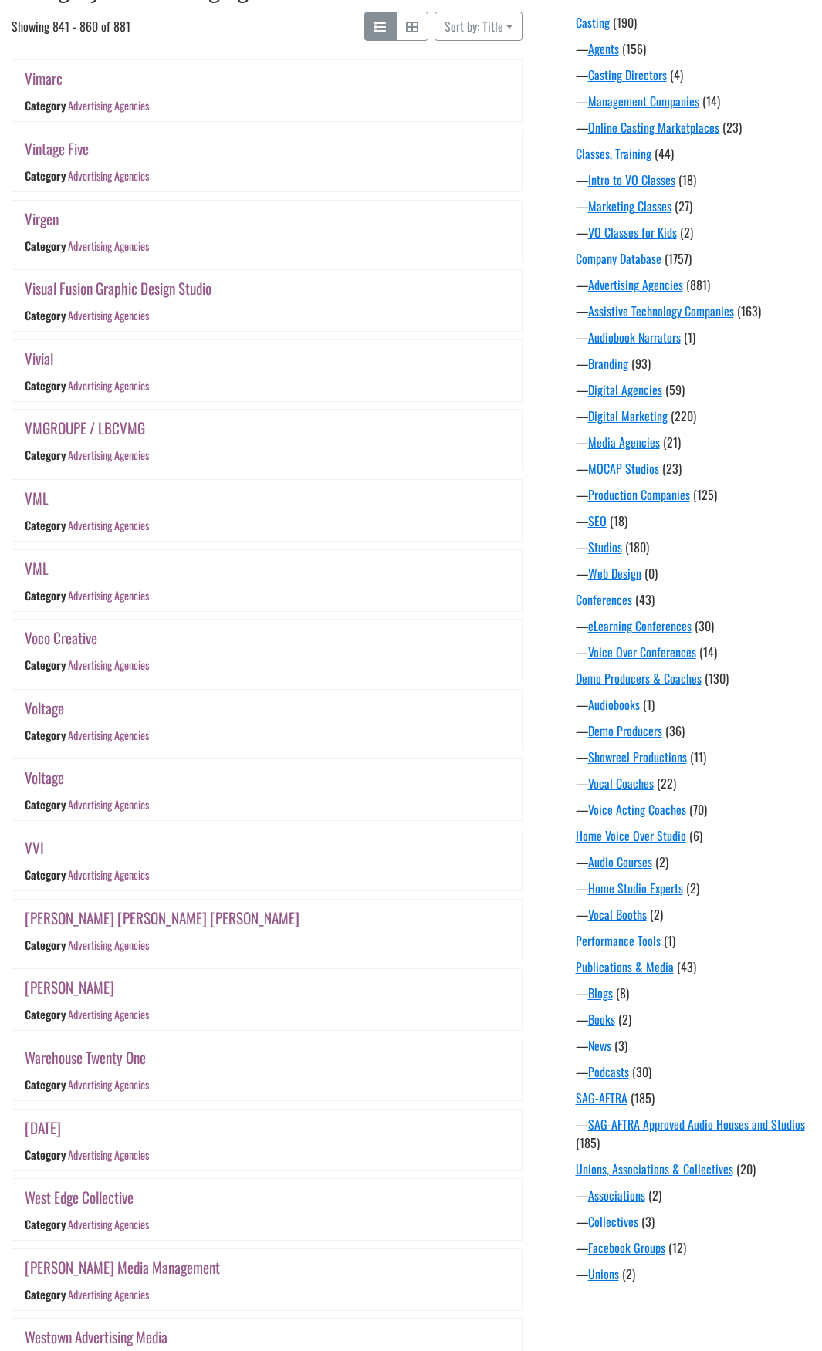
scroll to position [303, 0]
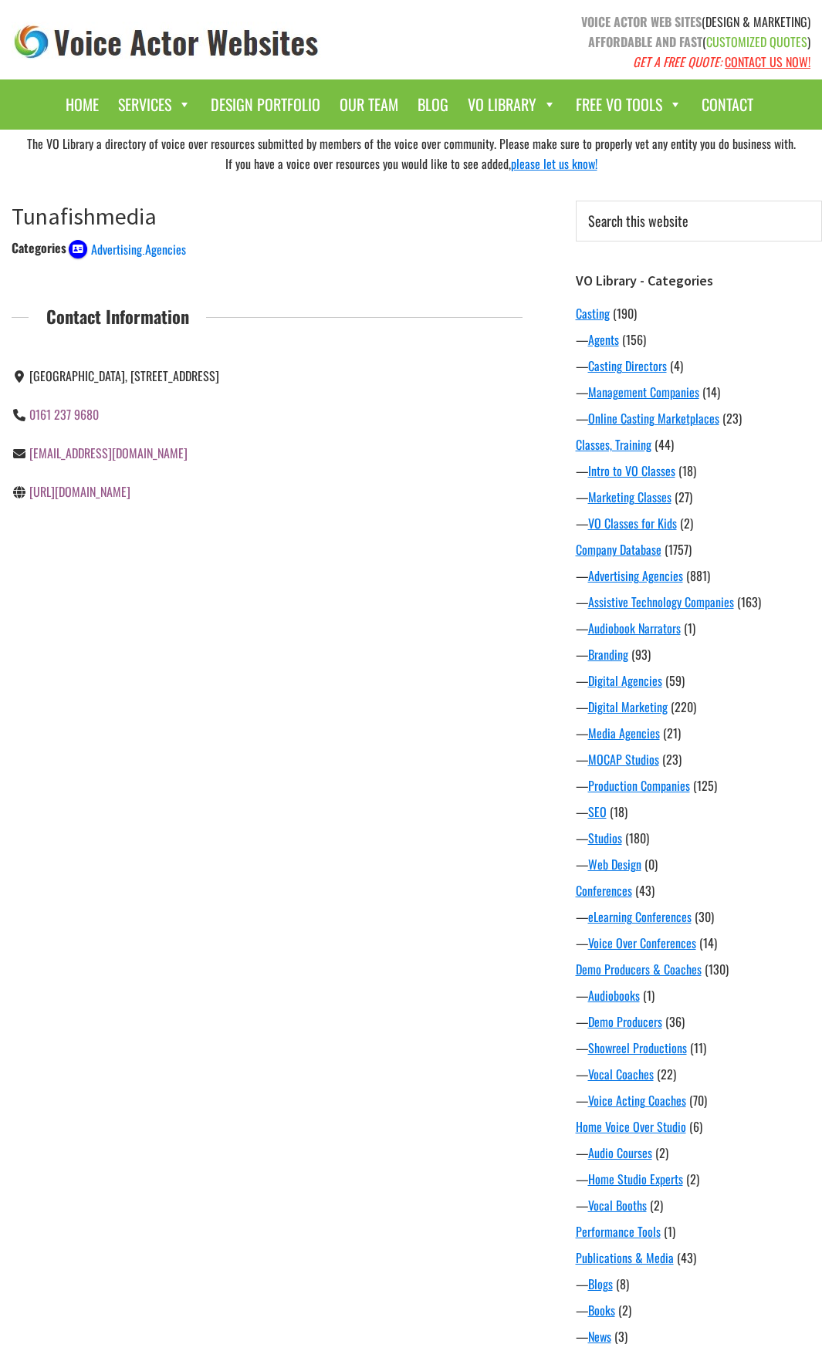
click at [95, 501] on link "[URL][DOMAIN_NAME]" at bounding box center [79, 491] width 101 height 19
click at [108, 423] on link "[URL][DOMAIN_NAME]" at bounding box center [79, 414] width 101 height 19
click at [343, 587] on div "The VO Library a directory of voice over resources submitted by members of the …" at bounding box center [411, 871] width 822 height 1483
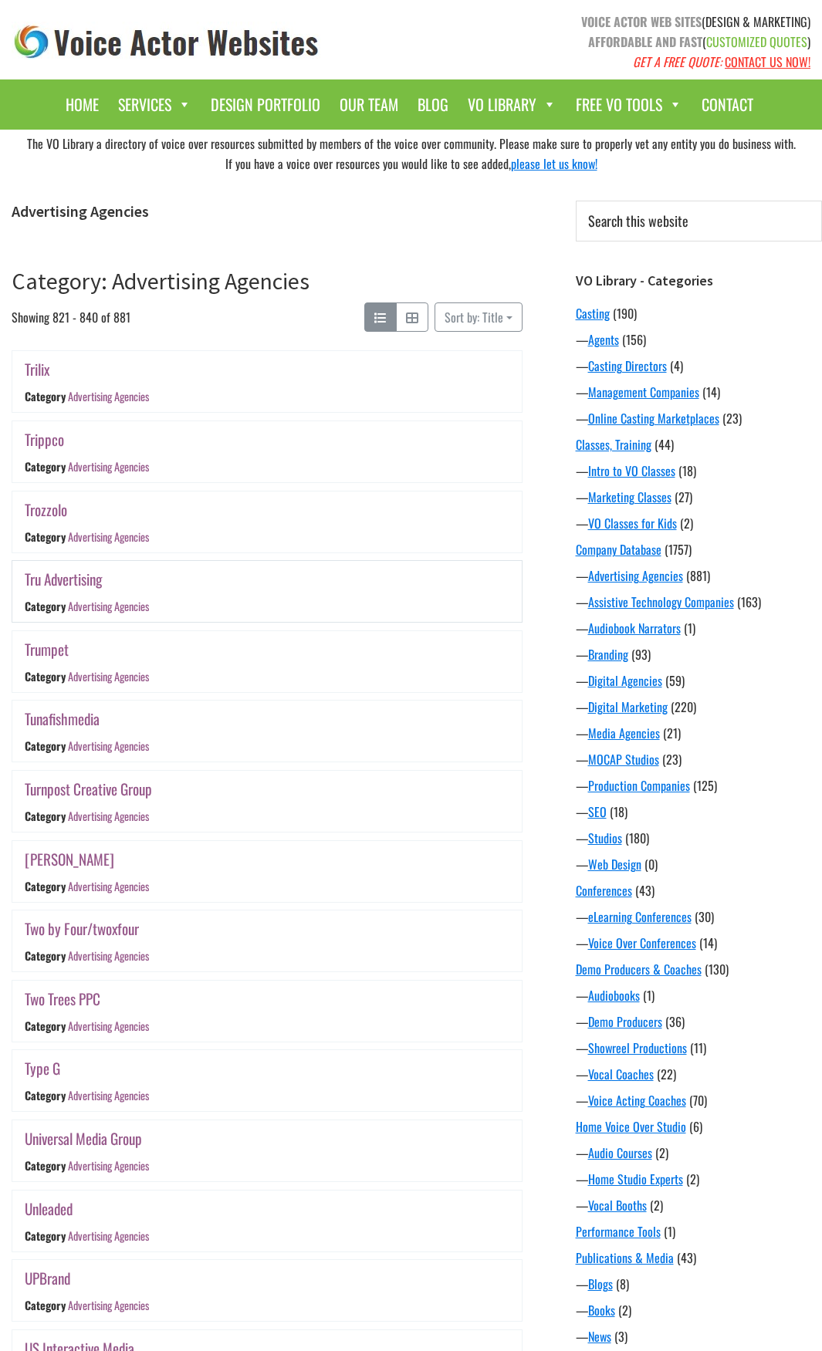
click at [82, 581] on link "Tru Advertising" at bounding box center [63, 579] width 77 height 22
click at [48, 509] on link "Trozzolo" at bounding box center [46, 510] width 42 height 22
click at [51, 445] on link "Trippco" at bounding box center [44, 439] width 39 height 22
click at [48, 371] on link "Trilix" at bounding box center [37, 369] width 25 height 22
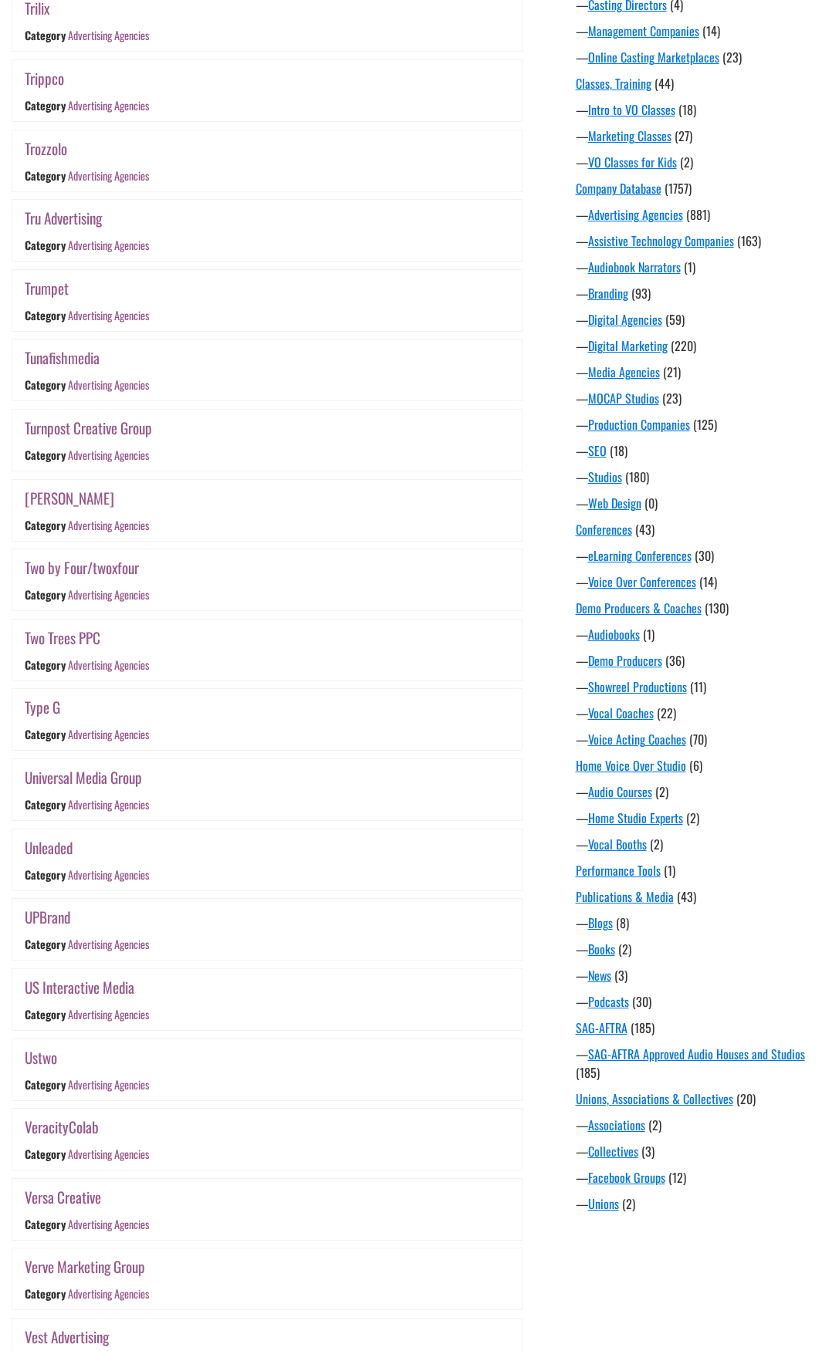
scroll to position [614, 0]
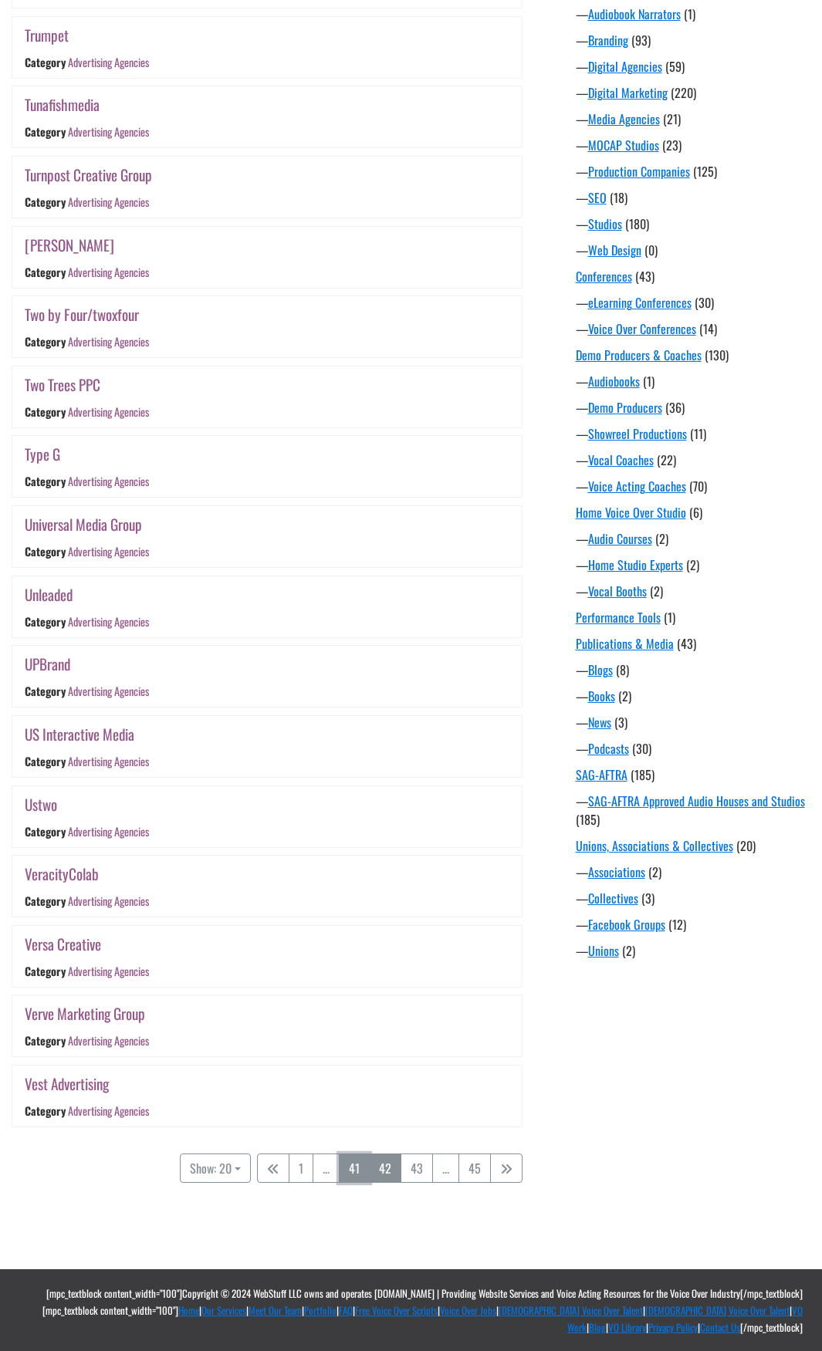
click at [357, 1180] on link "41" at bounding box center [354, 1168] width 31 height 29
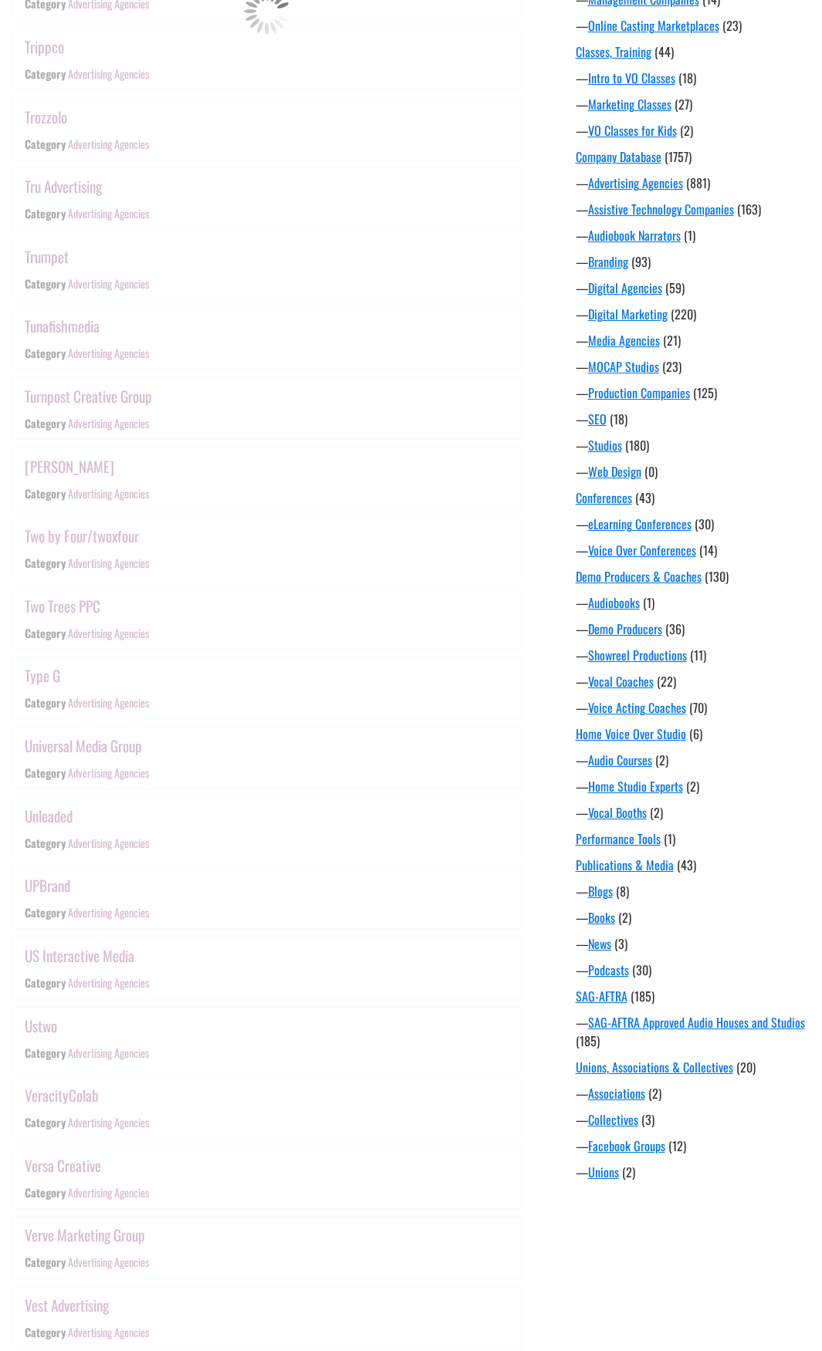
scroll to position [303, 0]
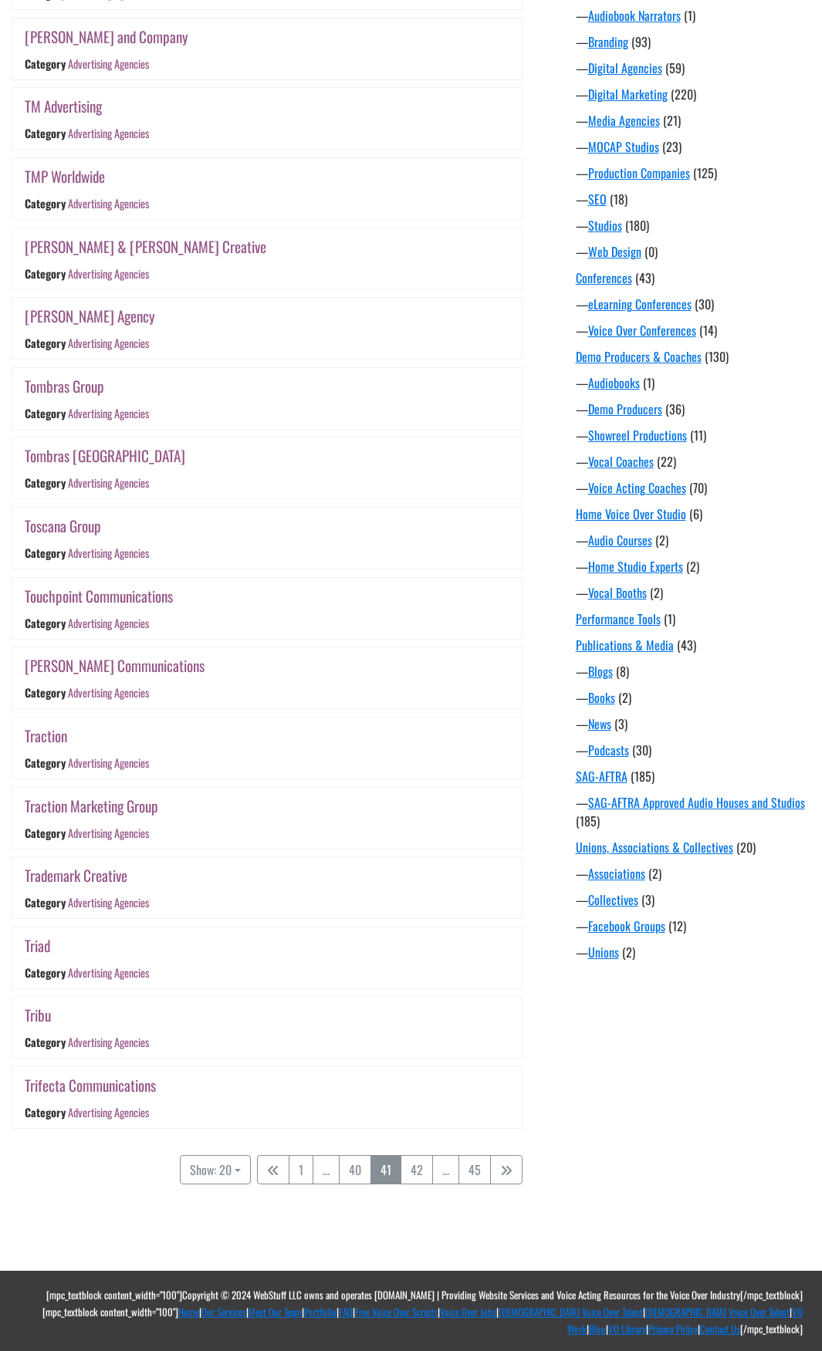
scroll to position [614, 0]
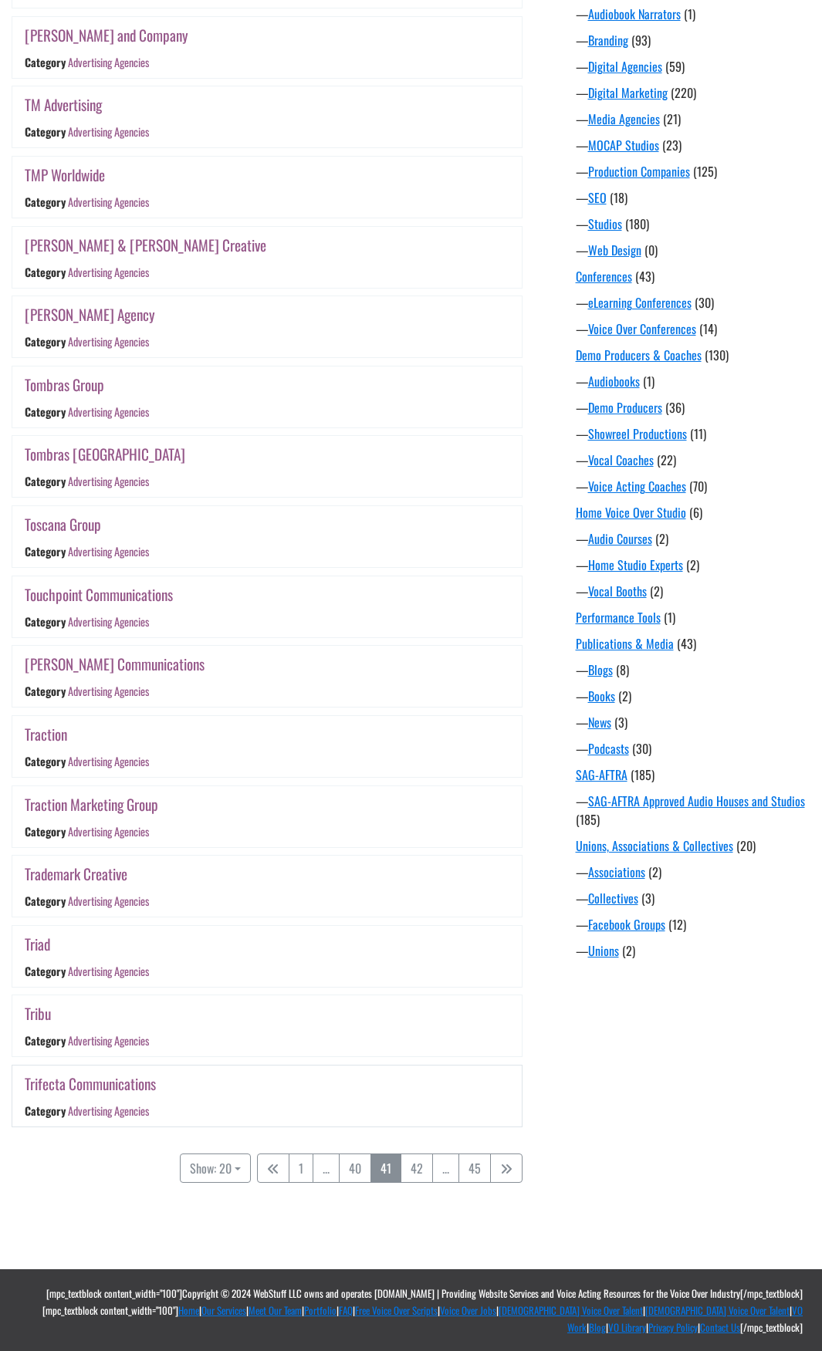
click at [135, 1080] on link "Trifecta Communications" at bounding box center [90, 1084] width 131 height 22
click at [37, 1019] on link "Tribu" at bounding box center [38, 1014] width 26 height 22
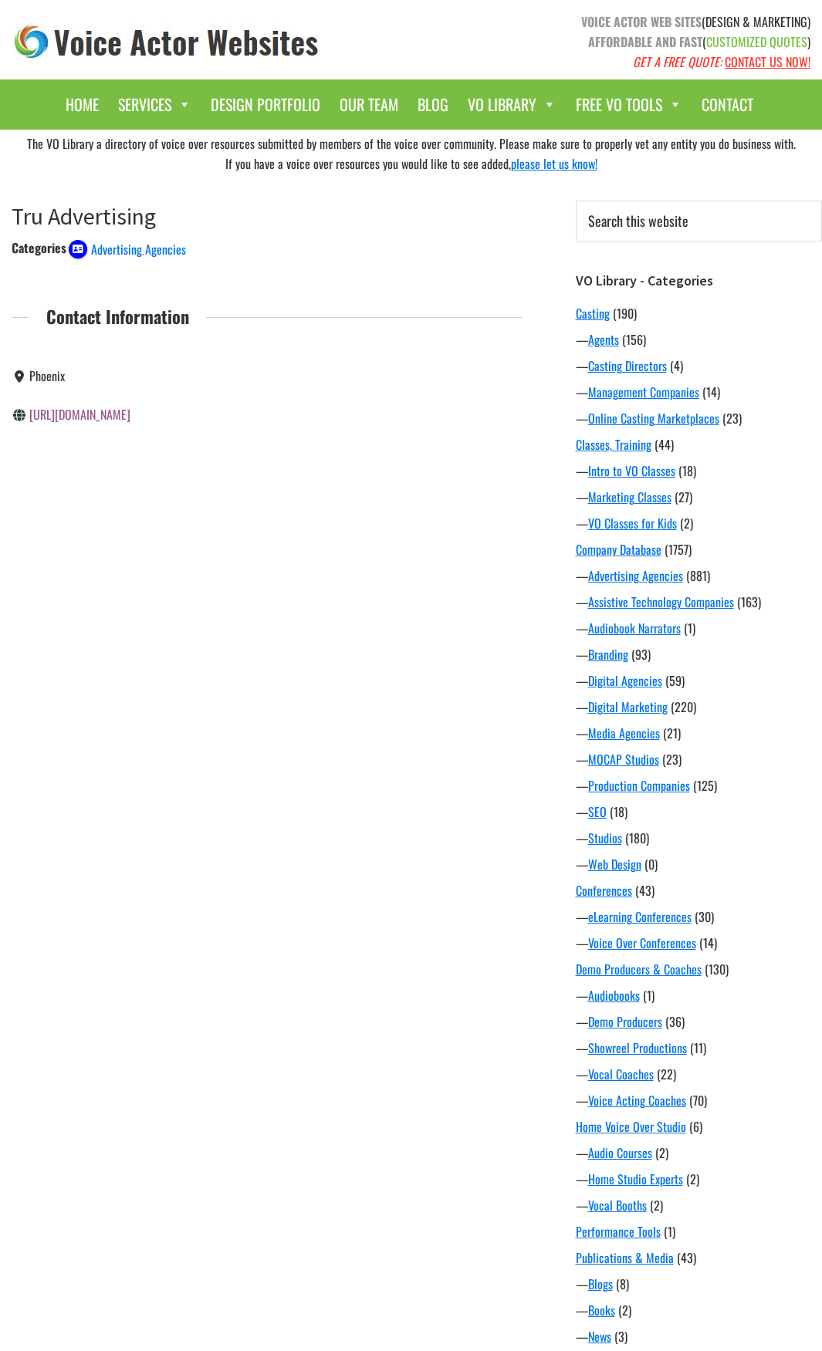
click at [130, 413] on link "http://www.truadvertisingllc.com/" at bounding box center [79, 414] width 101 height 19
click at [93, 381] on link "[URL][DOMAIN_NAME]" at bounding box center [79, 376] width 101 height 19
click at [272, 653] on div "The VO Library a directory of voice over resources submitted by members of the …" at bounding box center [411, 871] width 822 height 1483
click at [101, 376] on link "http://trippco.net/" at bounding box center [79, 376] width 101 height 19
click at [68, 387] on div "[URL]" at bounding box center [134, 376] width 244 height 39
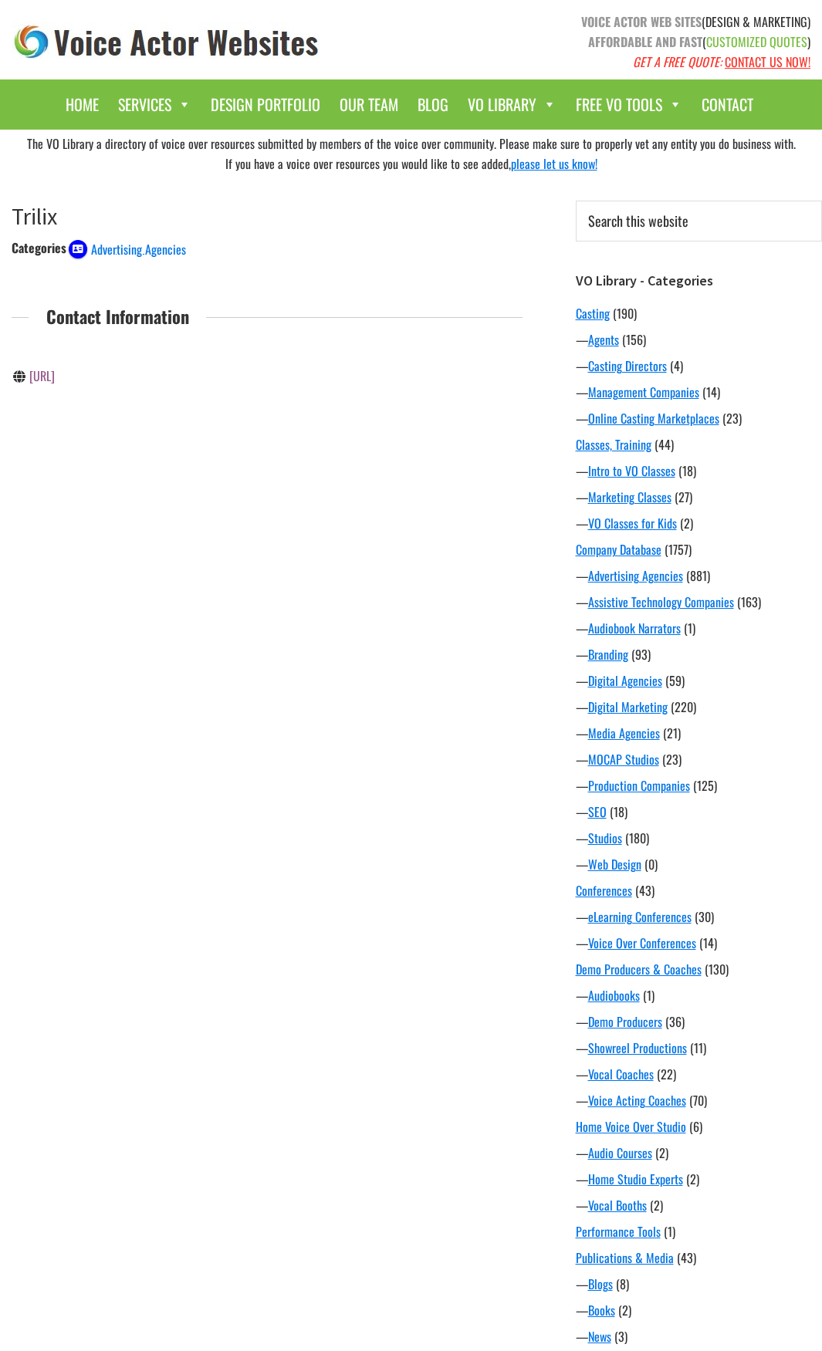
click at [55, 374] on link "[URL]" at bounding box center [41, 376] width 25 height 19
click at [119, 372] on link "http://www.trifectacomm.net/" at bounding box center [79, 376] width 101 height 19
click at [362, 694] on div "The VO Library a directory of voice over resources submitted by members of the …" at bounding box center [411, 871] width 822 height 1483
click at [109, 375] on link "http://www.wearetribu.com/" at bounding box center [79, 376] width 101 height 19
click at [172, 646] on div "The VO Library a directory of voice over resources submitted by members of the …" at bounding box center [411, 871] width 822 height 1483
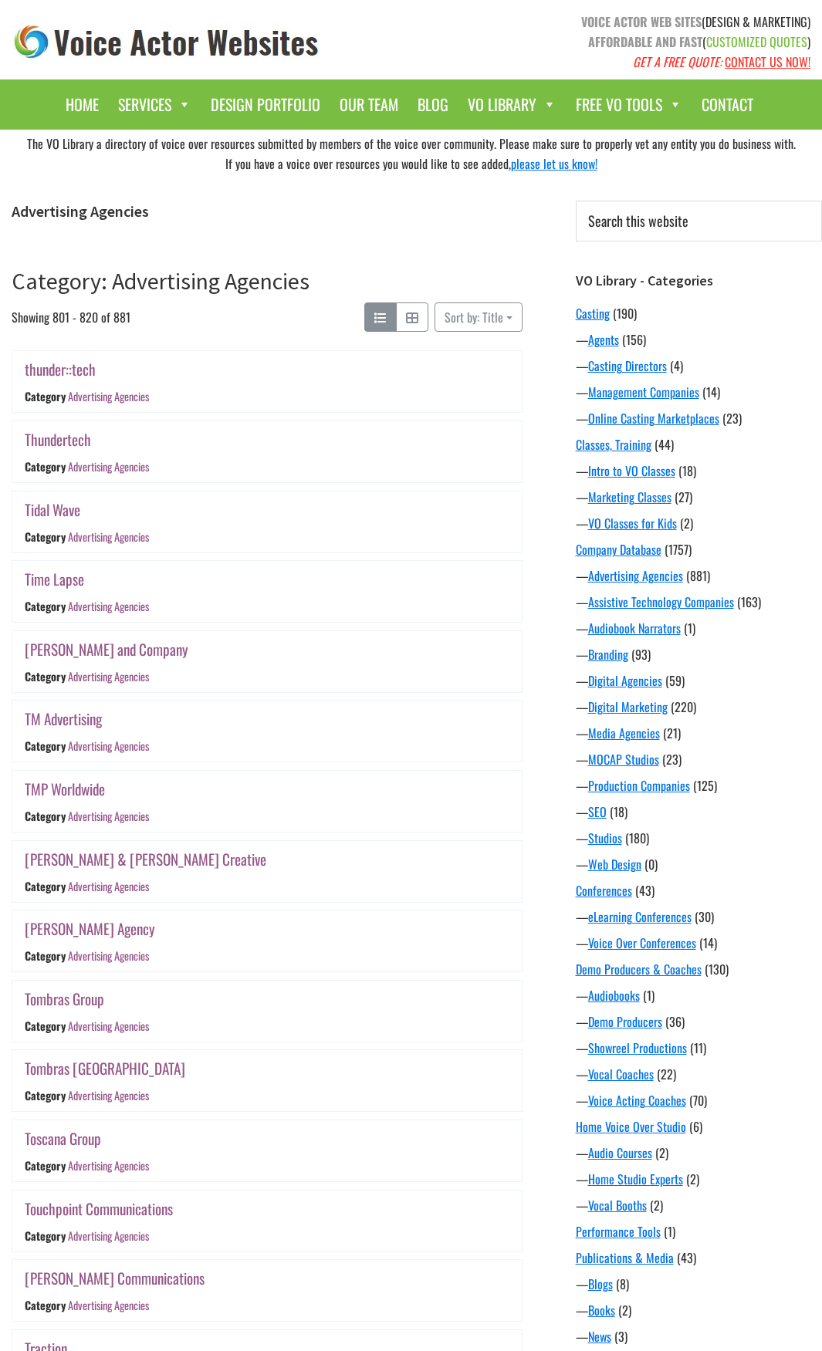
scroll to position [614, 0]
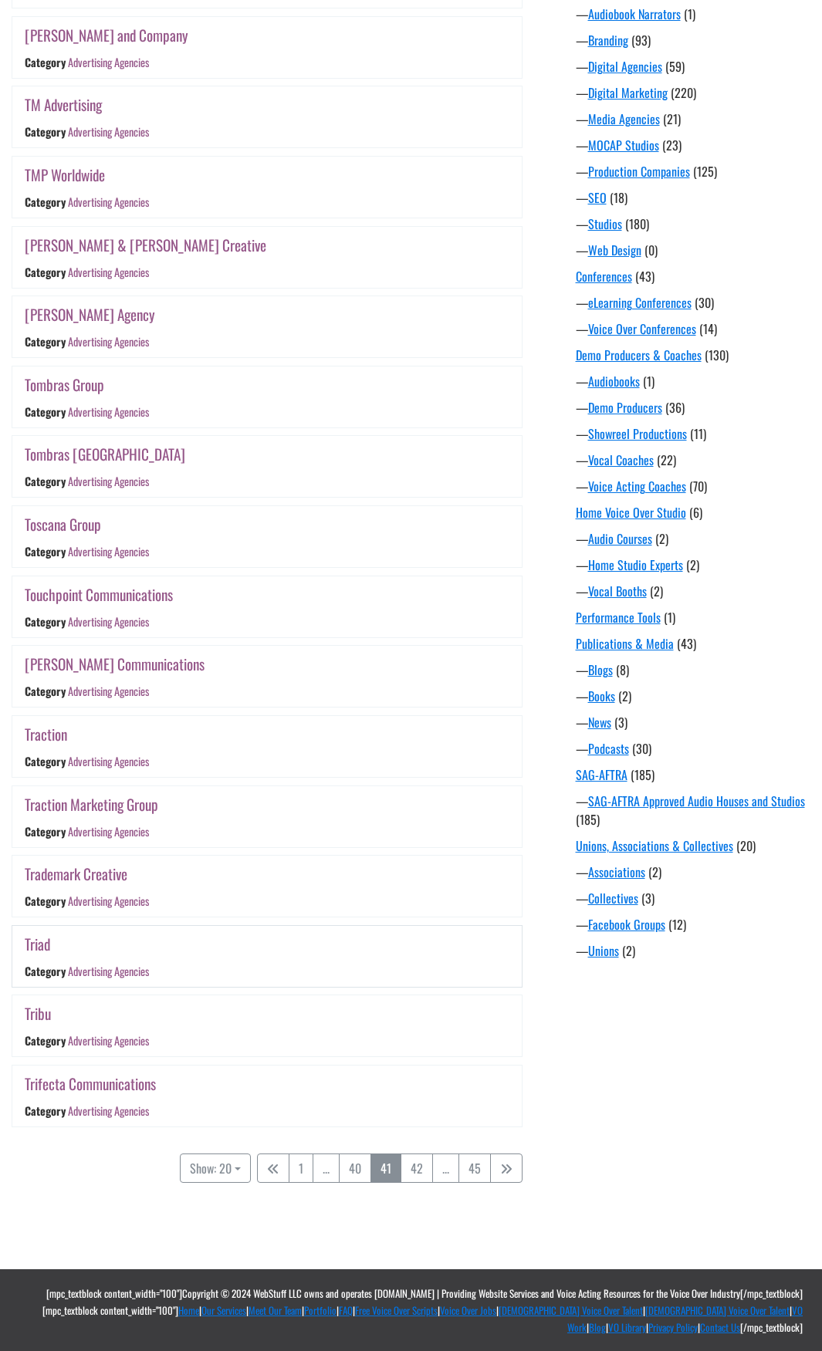
click at [44, 946] on link "Triad" at bounding box center [37, 944] width 25 height 22
click at [104, 877] on link "Trademark Creative" at bounding box center [76, 874] width 103 height 22
click at [97, 834] on link "Advertising Agencies" at bounding box center [108, 831] width 81 height 16
click at [109, 800] on link "Traction Marketing Group" at bounding box center [92, 804] width 134 height 22
click at [108, 670] on link "Tracey Communications" at bounding box center [115, 664] width 180 height 22
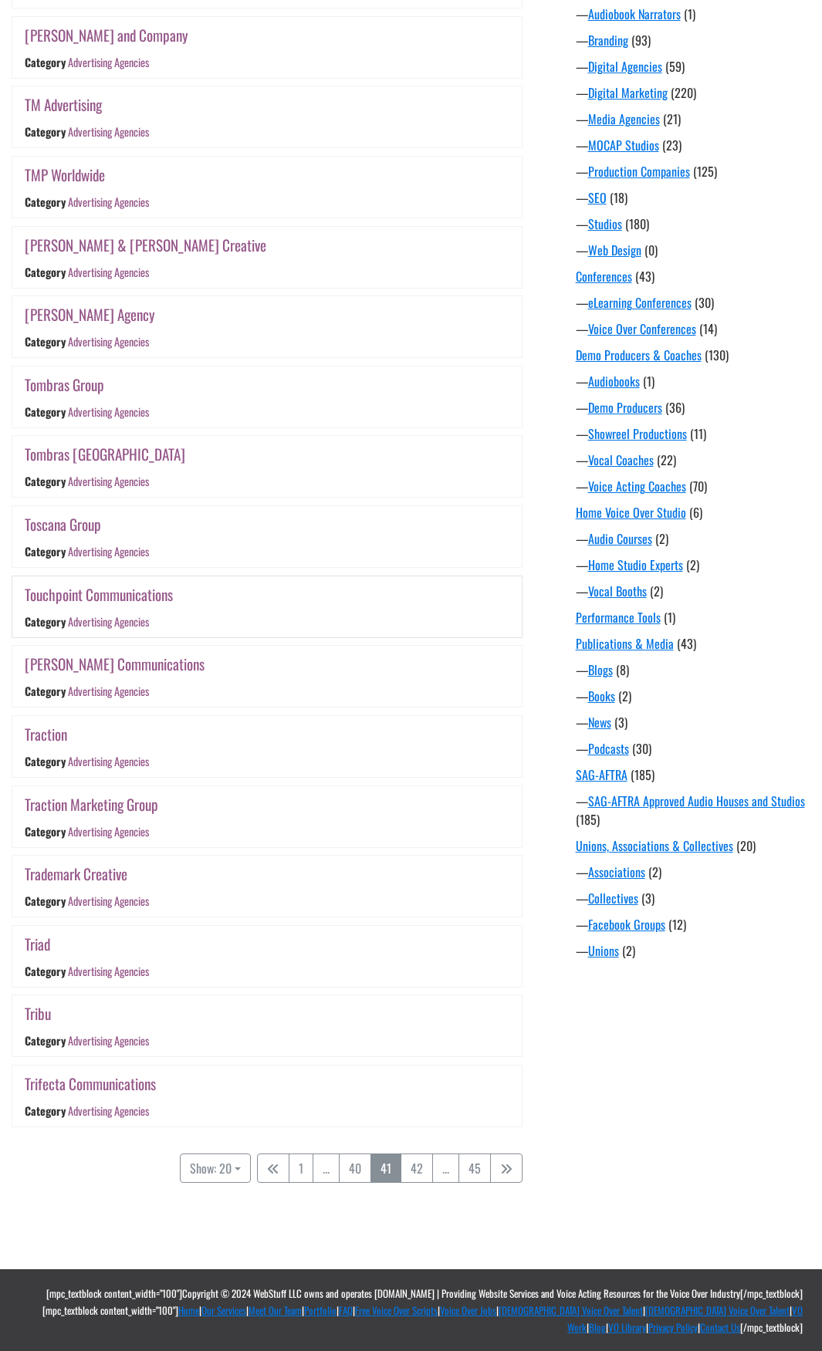
click at [126, 594] on link "Touchpoint Communications" at bounding box center [99, 594] width 148 height 22
click at [73, 526] on link "Toscana Group" at bounding box center [63, 524] width 76 height 22
click at [108, 454] on link "Tombras Nashville" at bounding box center [105, 454] width 161 height 22
click at [94, 385] on link "Tombras Group" at bounding box center [64, 385] width 79 height 22
click at [89, 458] on link "Tombras Nashville" at bounding box center [105, 454] width 161 height 22
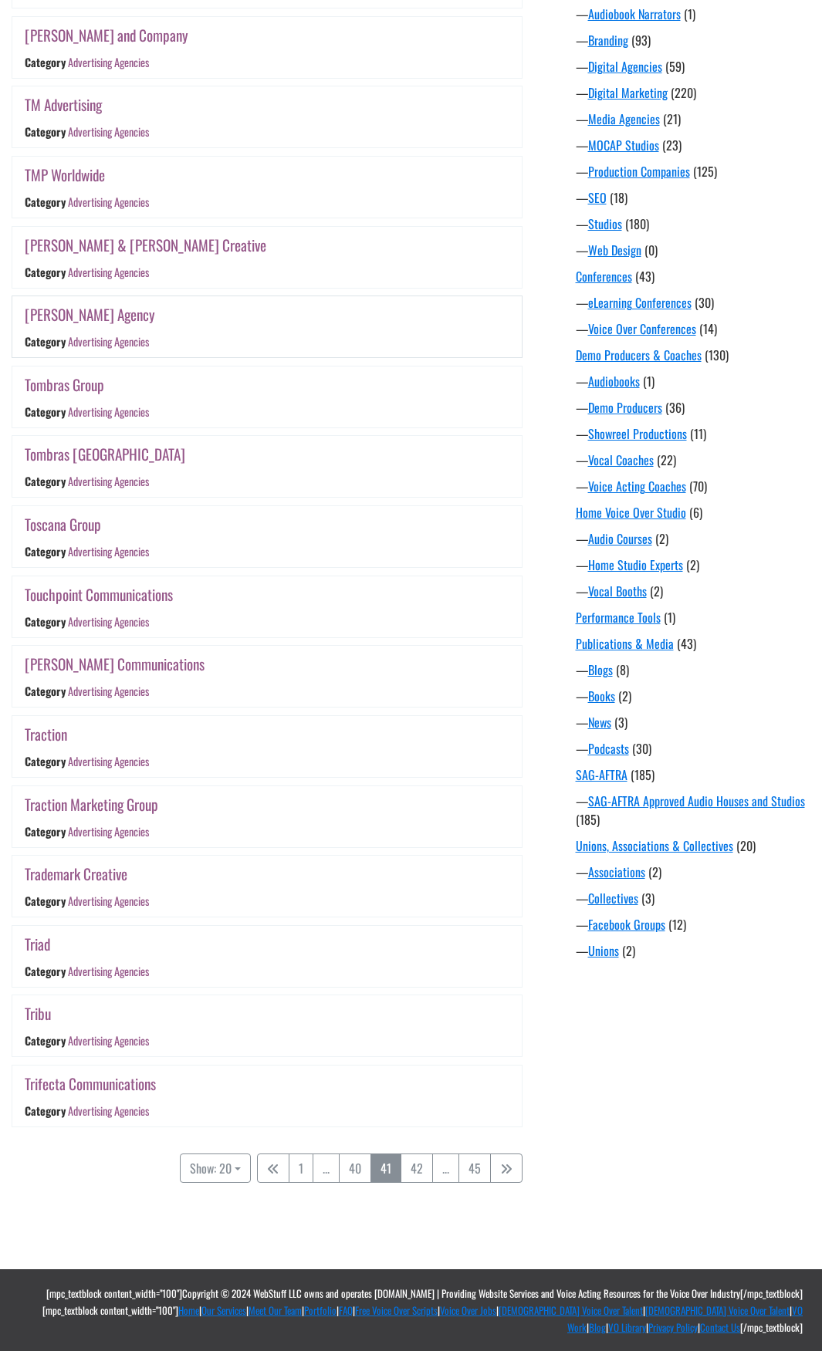
click at [101, 319] on link "Tom Scott Agency" at bounding box center [90, 314] width 130 height 22
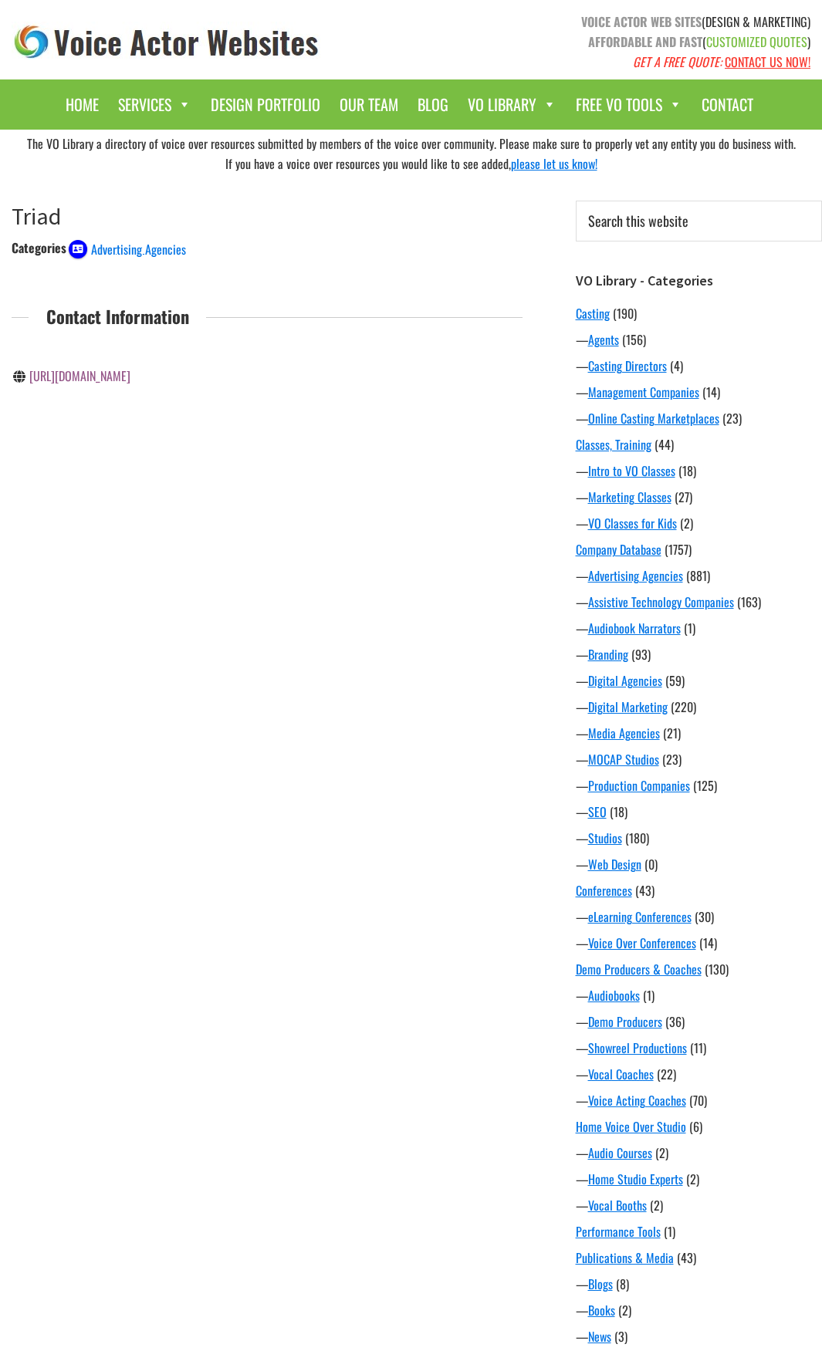
click at [103, 373] on link "http://triadadv.com/" at bounding box center [79, 376] width 101 height 19
click at [315, 556] on div "The VO Library a directory of voice over resources submitted by members of the …" at bounding box center [411, 871] width 822 height 1483
click at [118, 380] on link "[URL][DOMAIN_NAME]" at bounding box center [79, 376] width 101 height 19
click at [117, 376] on link "https://tractionokc.com/" at bounding box center [79, 376] width 101 height 19
click at [220, 702] on div "The VO Library a directory of voice over resources submitted by members of the …" at bounding box center [411, 871] width 822 height 1483
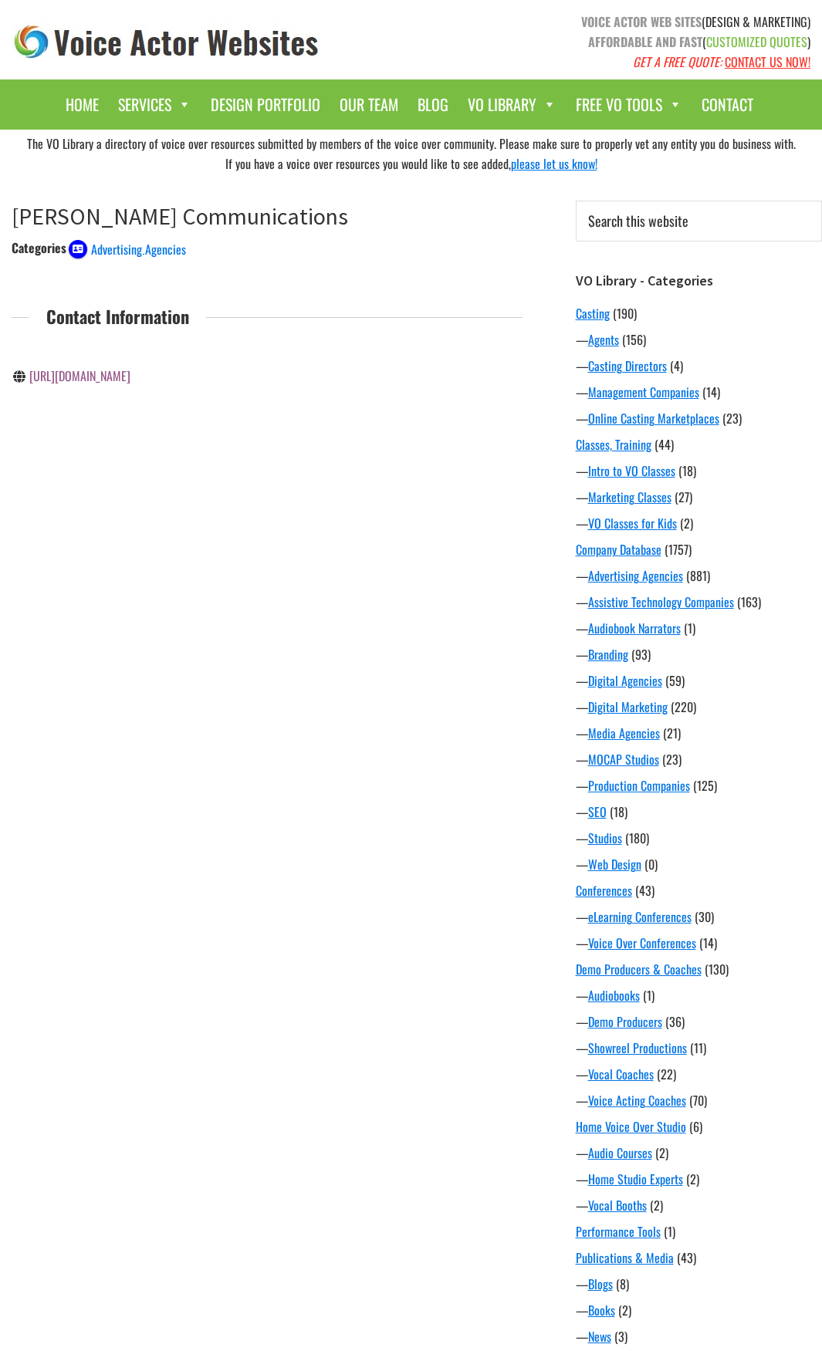
click at [90, 373] on link "[URL][DOMAIN_NAME]" at bounding box center [79, 376] width 101 height 19
click at [107, 378] on link "http://touchptcom.com/" at bounding box center [79, 376] width 101 height 19
click at [342, 597] on div "The VO Library a directory of voice over resources submitted by members of the …" at bounding box center [411, 871] width 822 height 1483
click at [95, 370] on link "http://toscanagroup.com/" at bounding box center [79, 376] width 101 height 19
click at [441, 837] on div "The VO Library a directory of voice over resources submitted by members of the …" at bounding box center [411, 871] width 822 height 1483
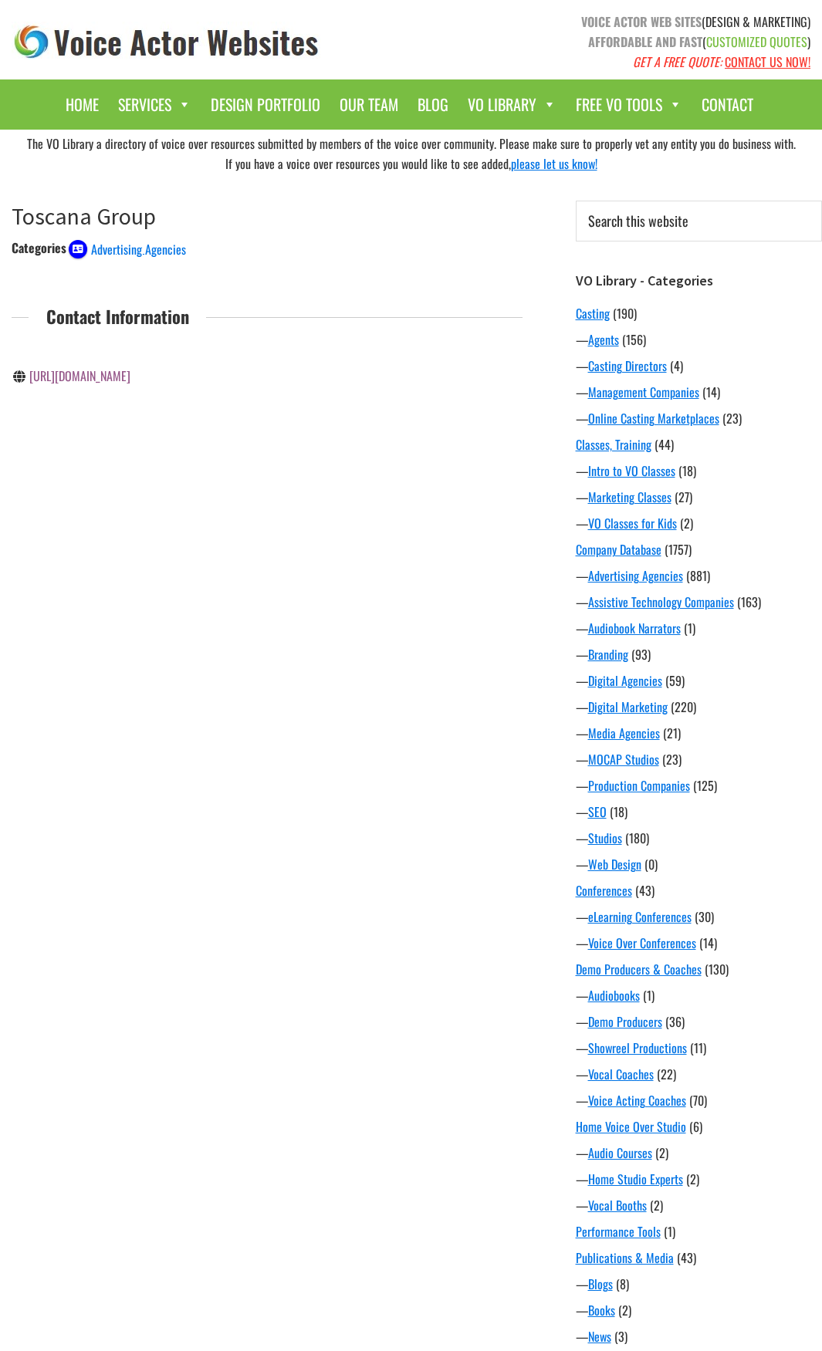
click at [367, 716] on div "The VO Library a directory of voice over resources submitted by members of the …" at bounding box center [411, 871] width 822 height 1483
click at [103, 448] on link "http://tombras.com/" at bounding box center [79, 453] width 101 height 19
click at [130, 373] on link "http://tombras.com/agency/nashville" at bounding box center [79, 376] width 101 height 19
click at [110, 389] on div "[URL][DOMAIN_NAME]" at bounding box center [134, 376] width 244 height 39
click at [111, 380] on link "[URL][DOMAIN_NAME]" at bounding box center [79, 376] width 101 height 19
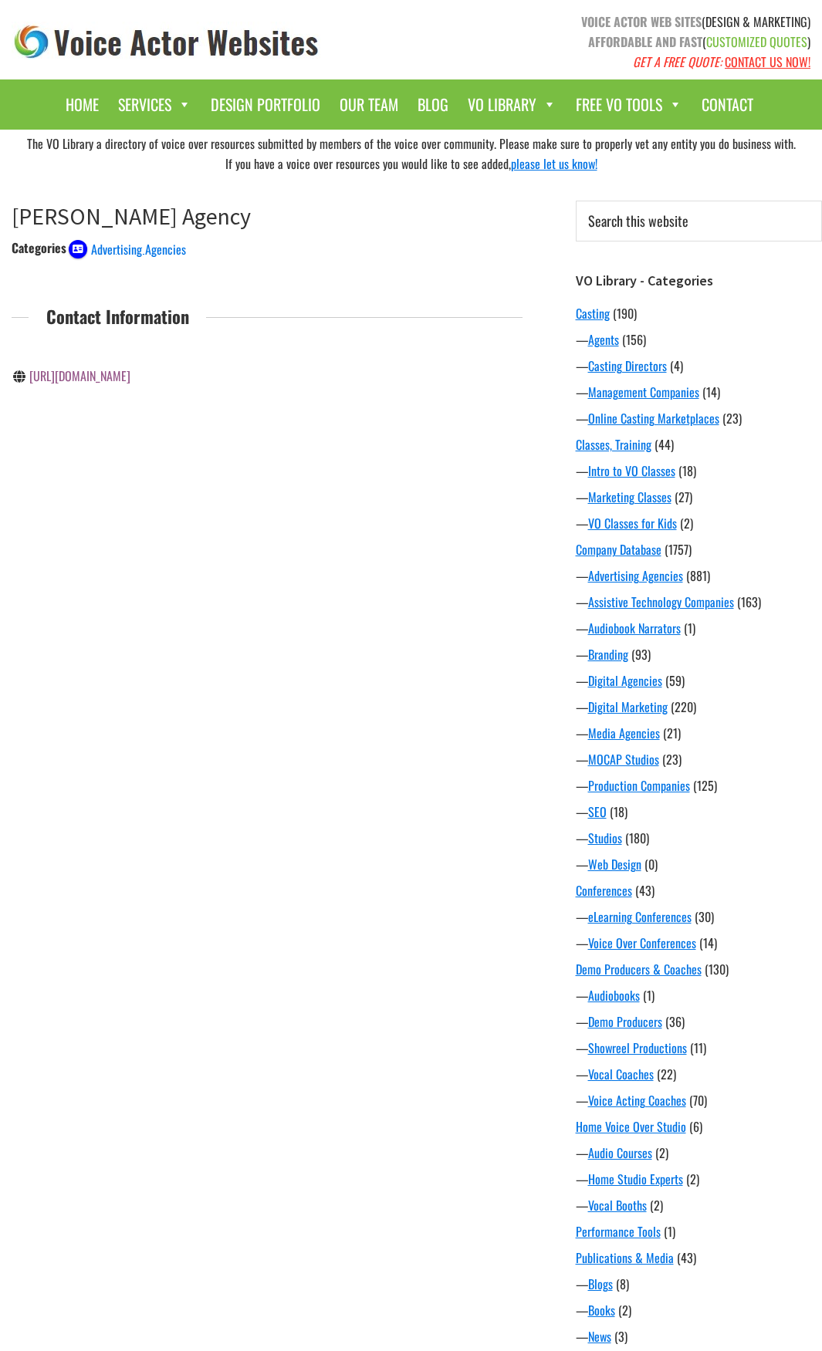
click at [279, 414] on div "Categories Advertising Agencies Contact Information [URL][DOMAIN_NAME]" at bounding box center [267, 329] width 511 height 182
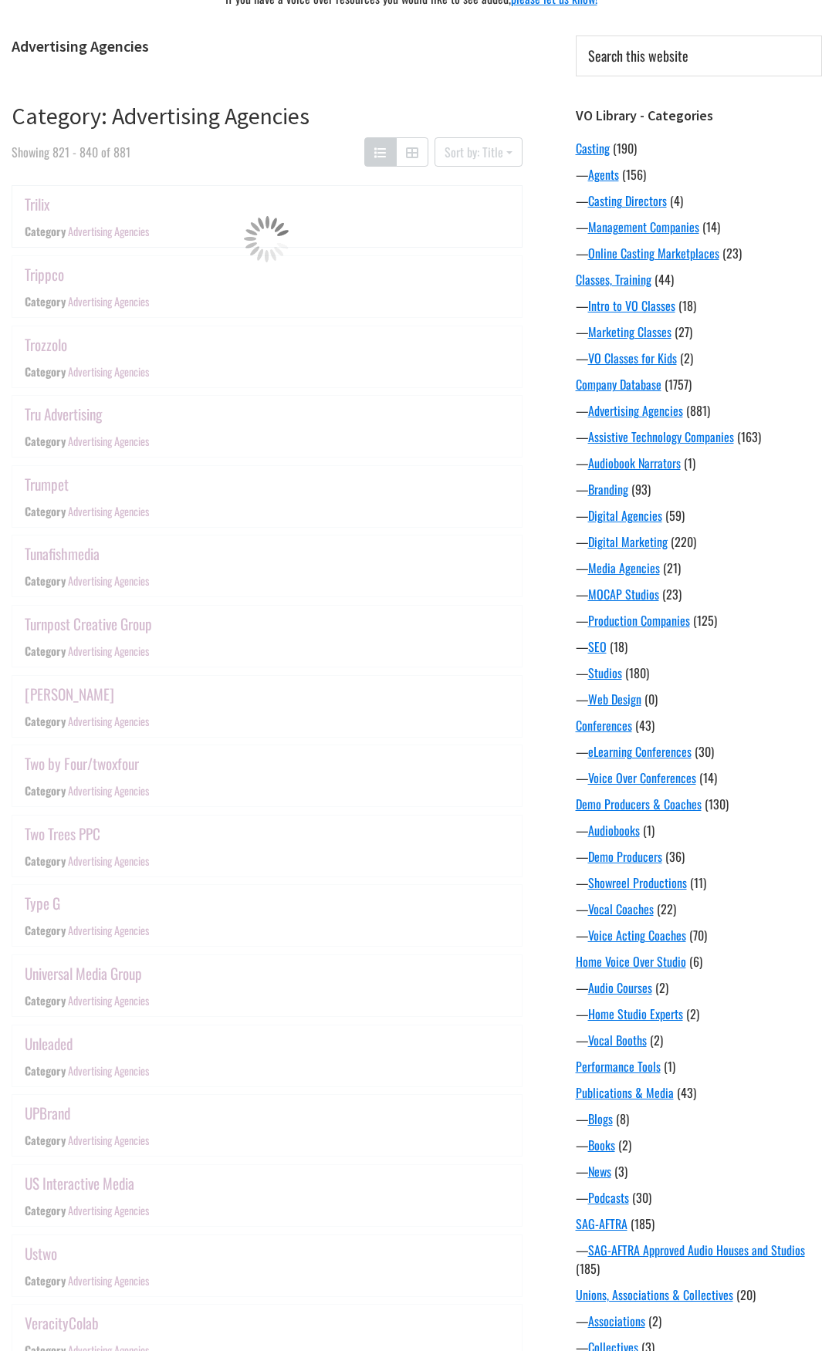
scroll to position [303, 0]
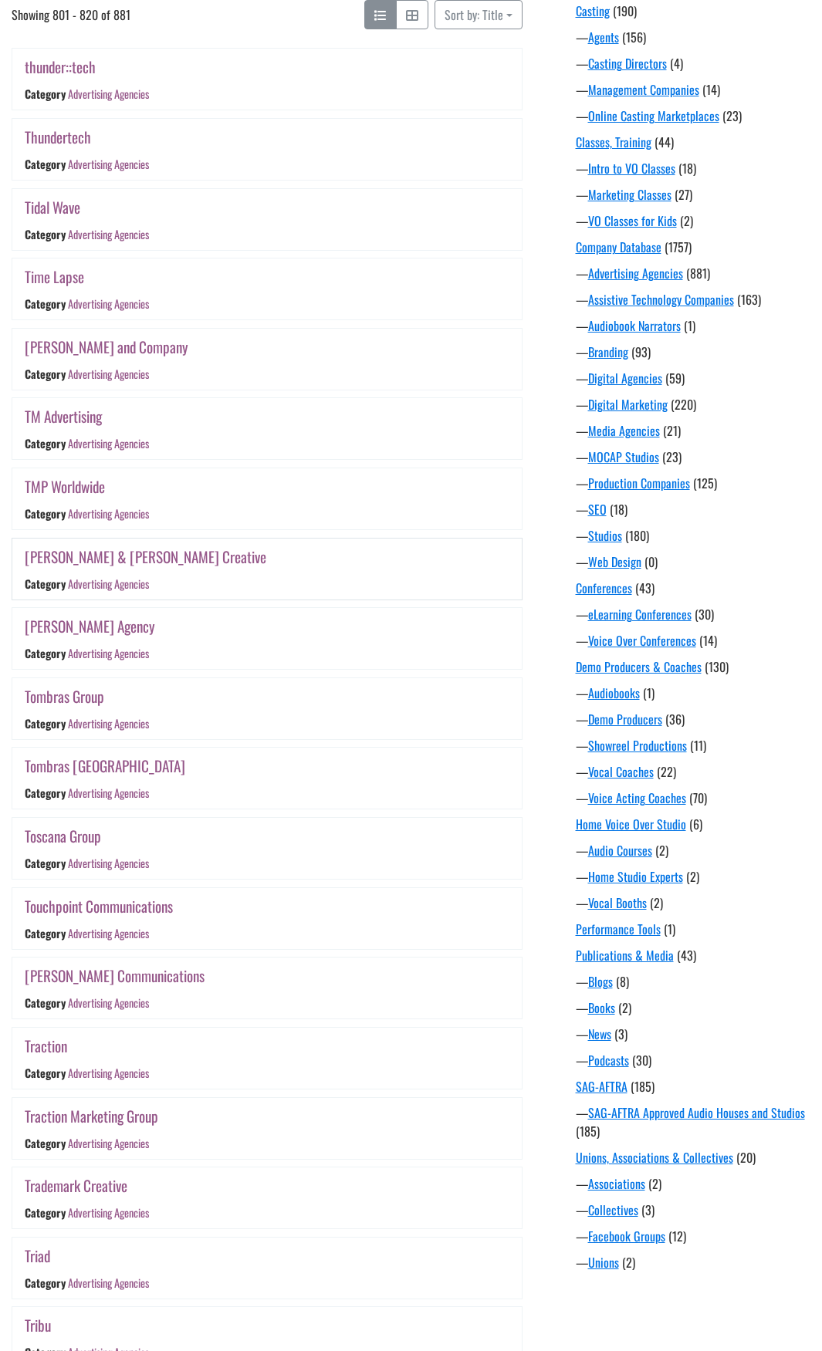
click at [86, 551] on link "[PERSON_NAME] & [PERSON_NAME] Creative" at bounding box center [146, 557] width 242 height 22
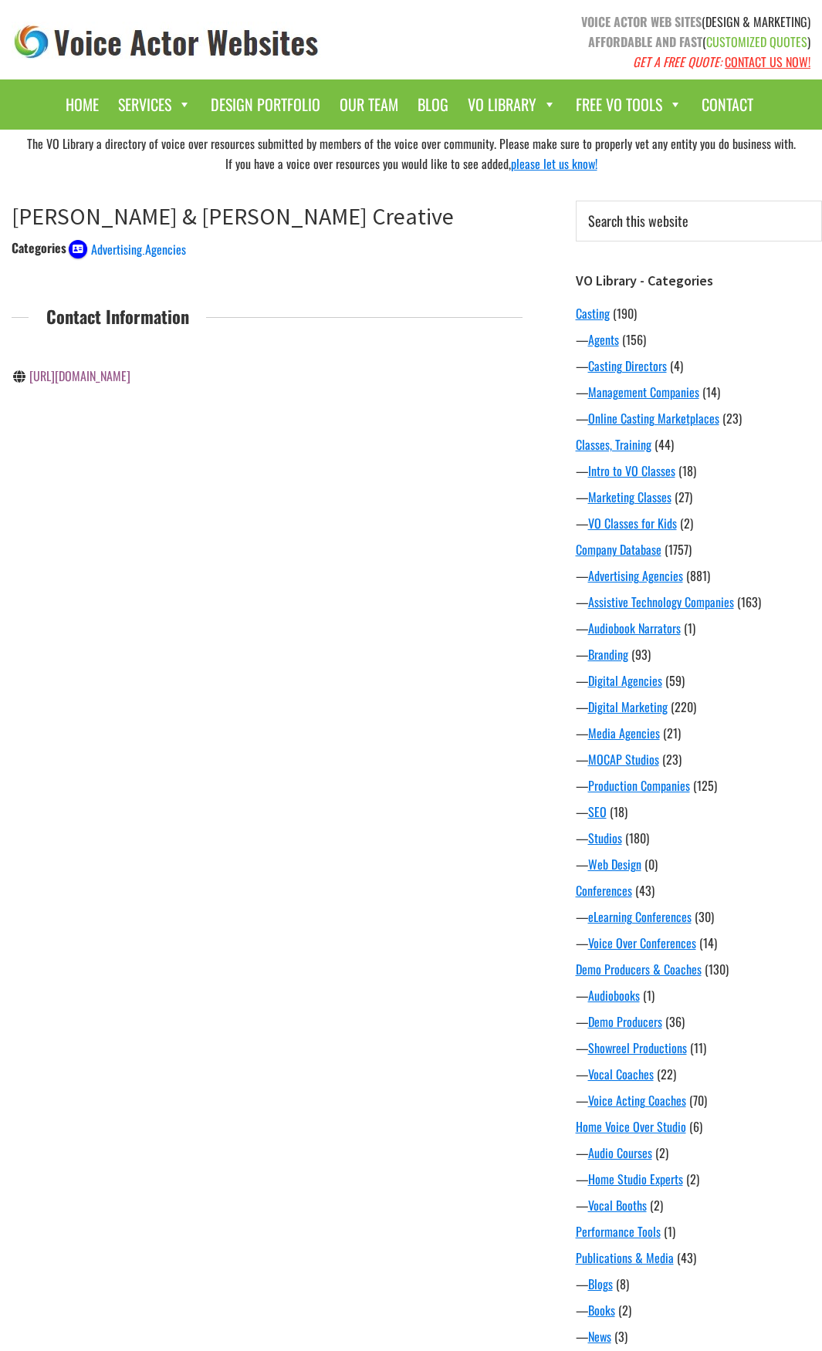
click at [88, 378] on link "[URL][DOMAIN_NAME]" at bounding box center [79, 376] width 101 height 19
click at [251, 859] on div "The VO Library a directory of voice over resources submitted by members of the …" at bounding box center [411, 871] width 822 height 1483
